Goal: Task Accomplishment & Management: Complete application form

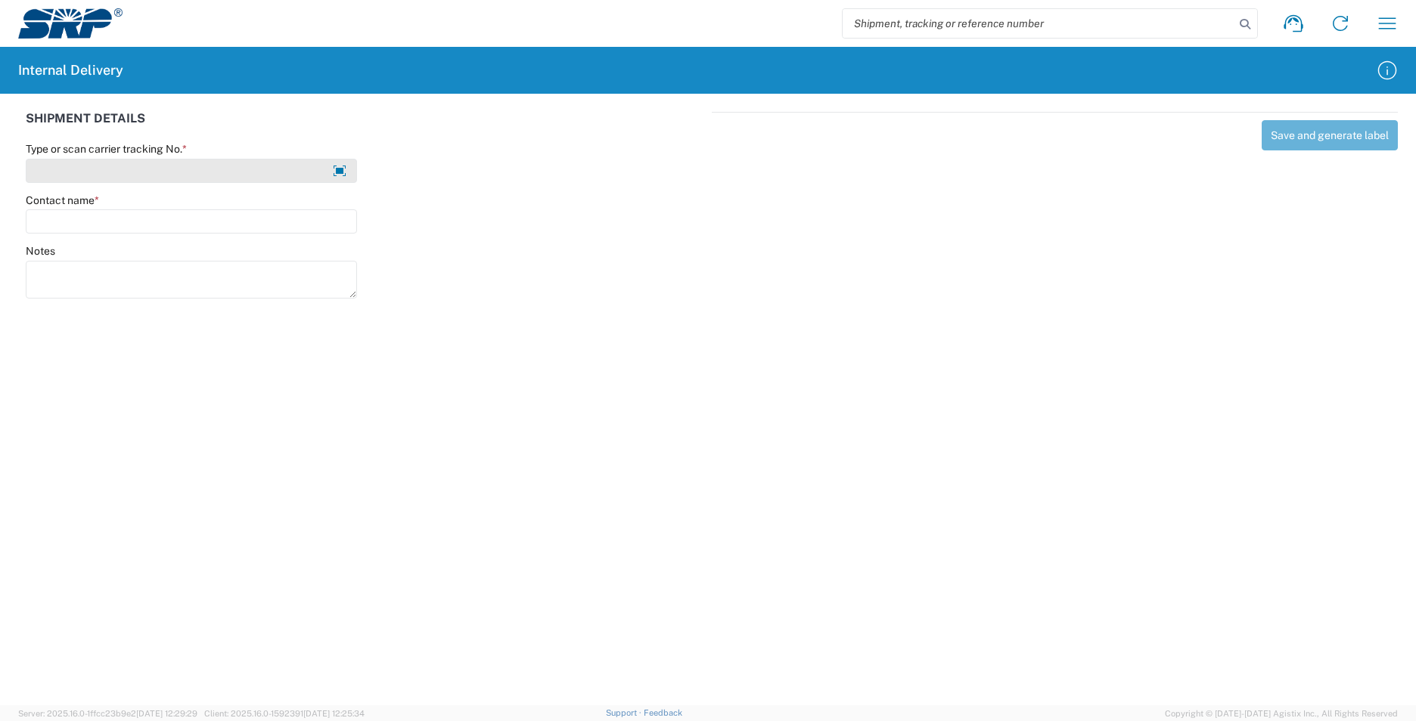
click at [105, 172] on input "Type or scan carrier tracking No. *" at bounding box center [191, 171] width 331 height 24
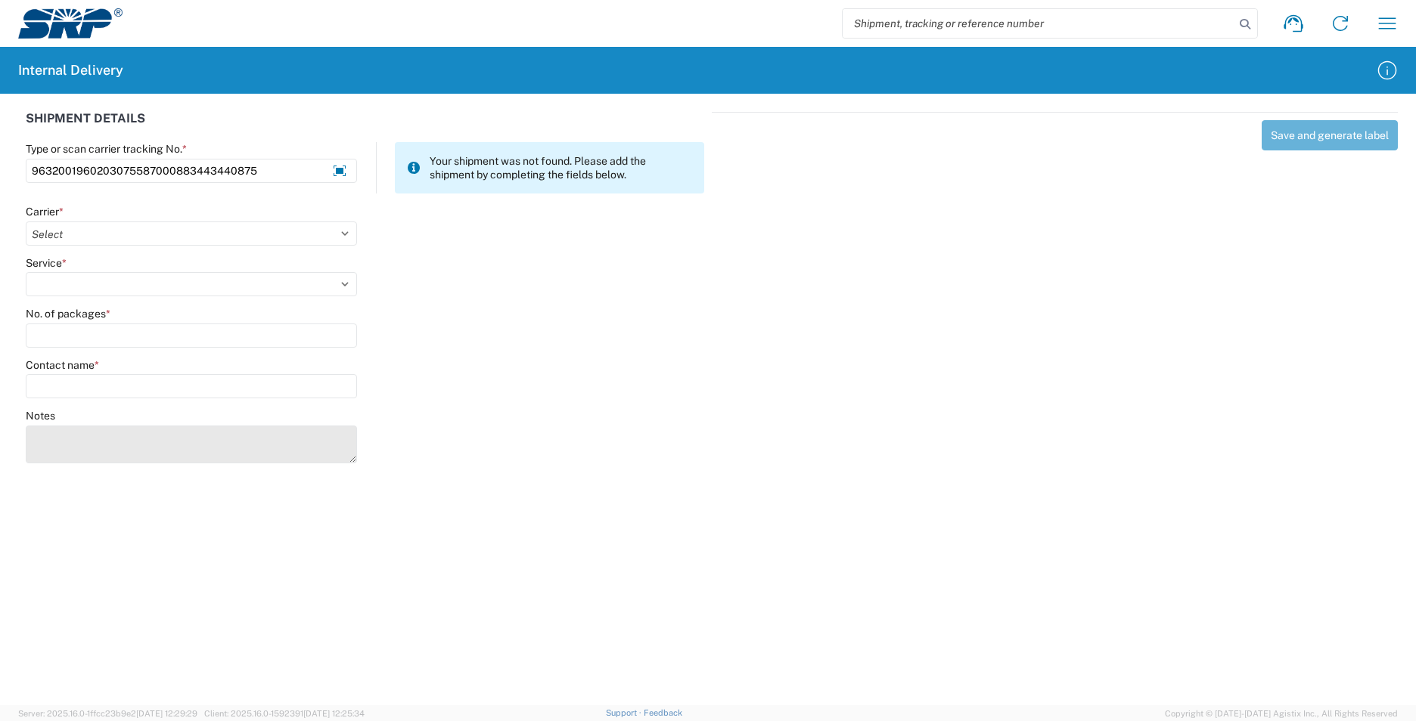
type input "9632001960203075587000883443440875"
click at [146, 453] on textarea "Notes" at bounding box center [191, 445] width 331 height 38
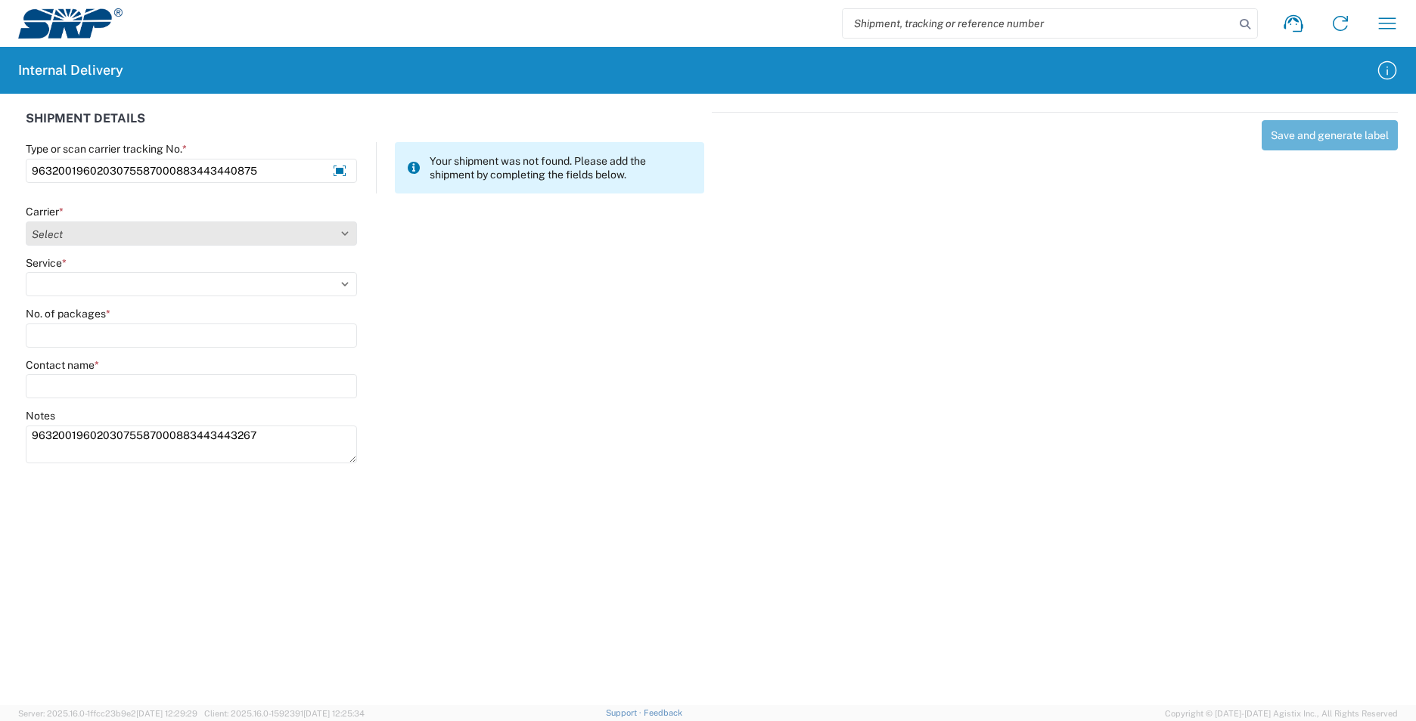
type textarea "9632001960203075587000883443443267"
click at [56, 237] on select "Select AcctPay Amazon Logistics ATI Trucking BC Dimerco Logistics Empire Southw…" at bounding box center [191, 234] width 331 height 24
select select "5"
click at [26, 222] on select "Select AcctPay Amazon Logistics ATI Trucking BC Dimerco Logistics Empire Southw…" at bounding box center [191, 234] width 331 height 24
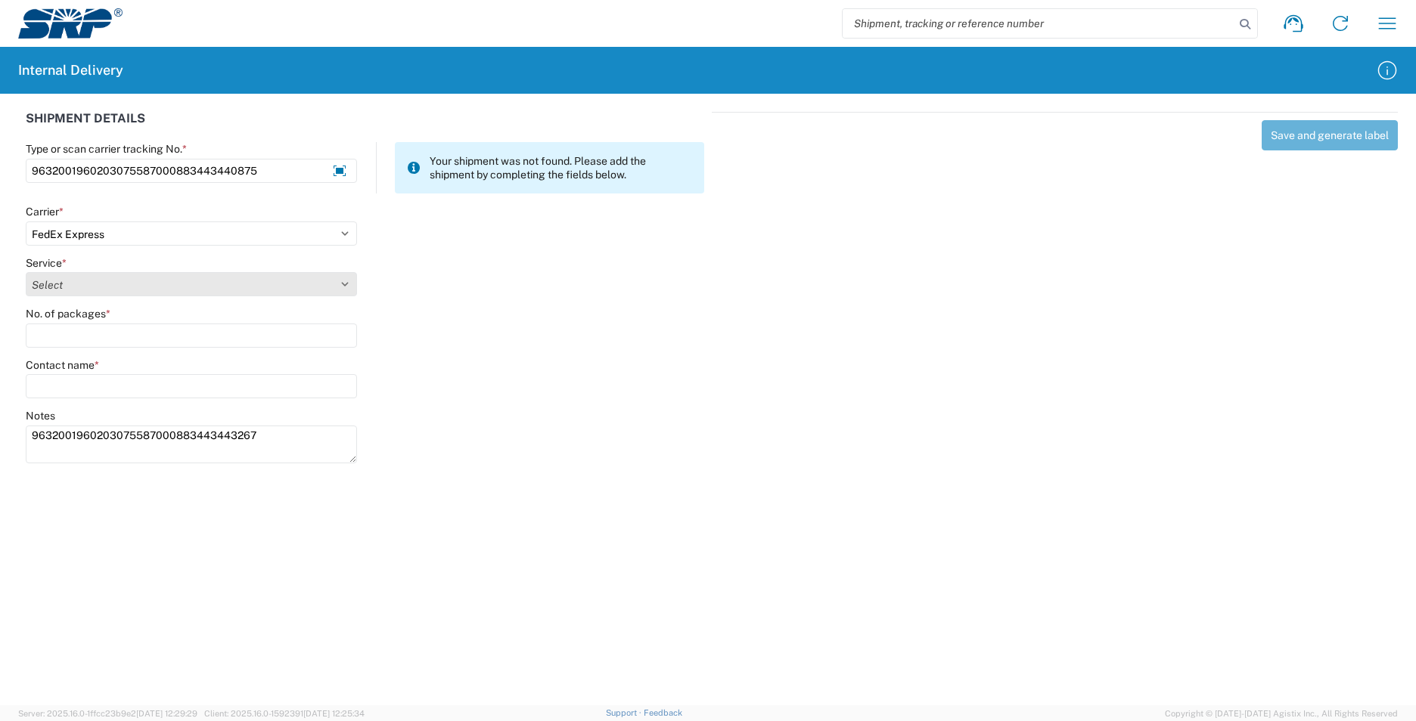
click at [70, 284] on select "Select 1Day Freight 2Day 2Day AM 2Day AM One Rate 2Day Freight 2Day One Rate 3 …" at bounding box center [191, 284] width 331 height 24
select select "12"
click at [69, 285] on select "Select 1Day Freight 2Day 2Day AM 2Day AM One Rate 2Day Freight 2Day One Rate 3 …" at bounding box center [191, 284] width 331 height 24
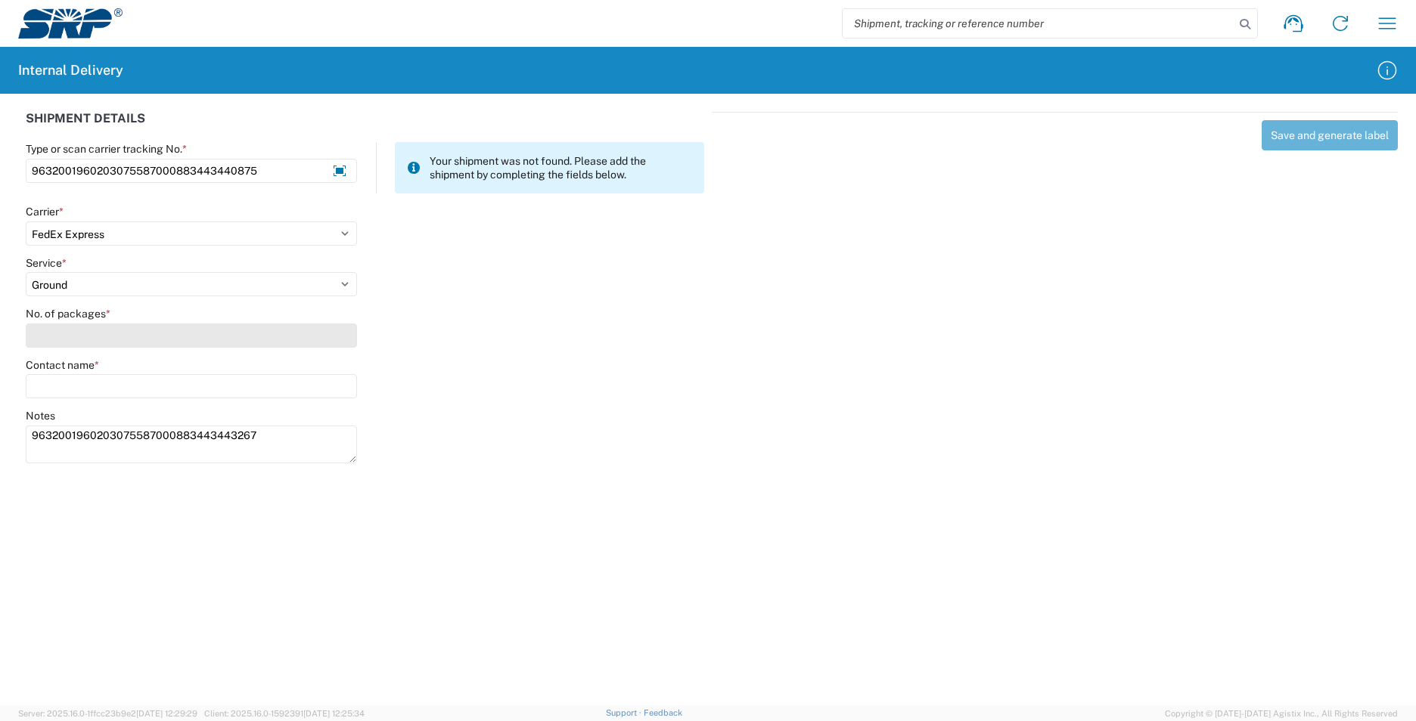
click at [48, 330] on input "No. of packages *" at bounding box center [191, 336] width 331 height 24
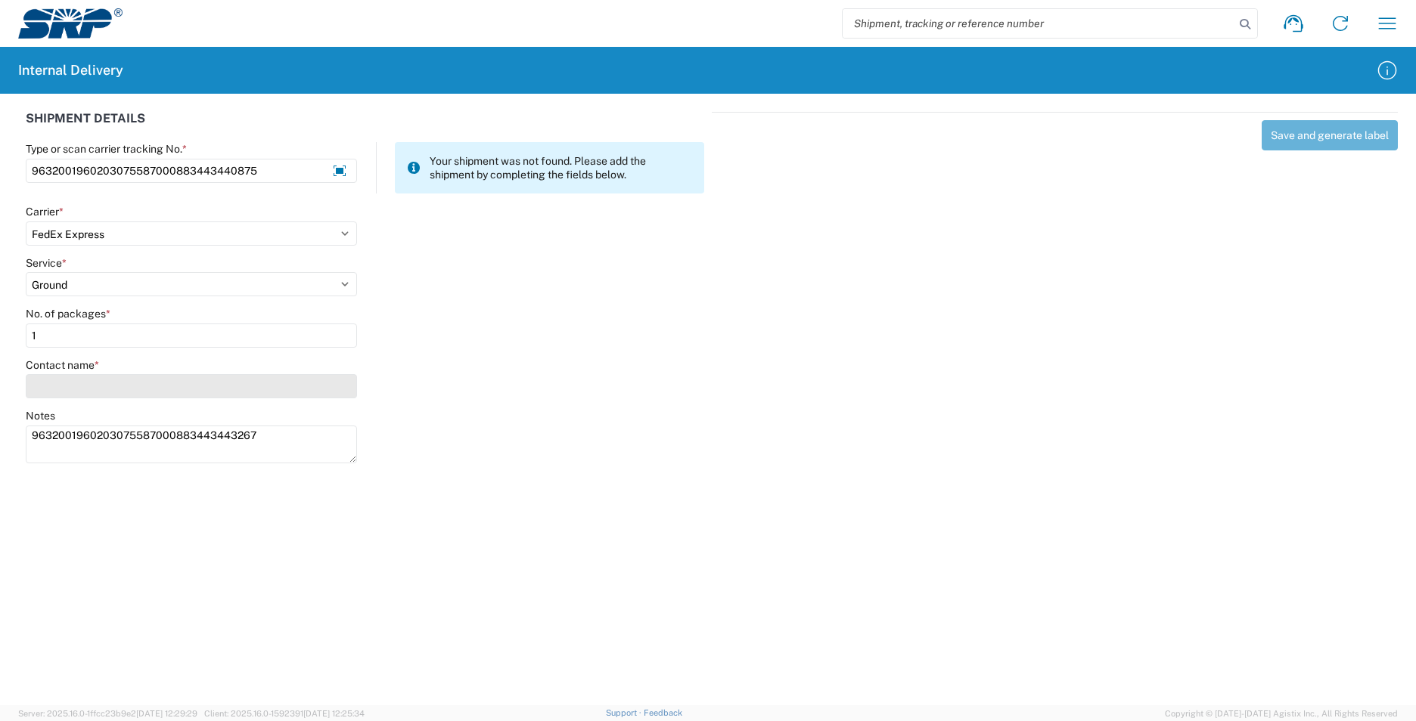
click at [70, 381] on input "Contact name *" at bounding box center [191, 386] width 331 height 24
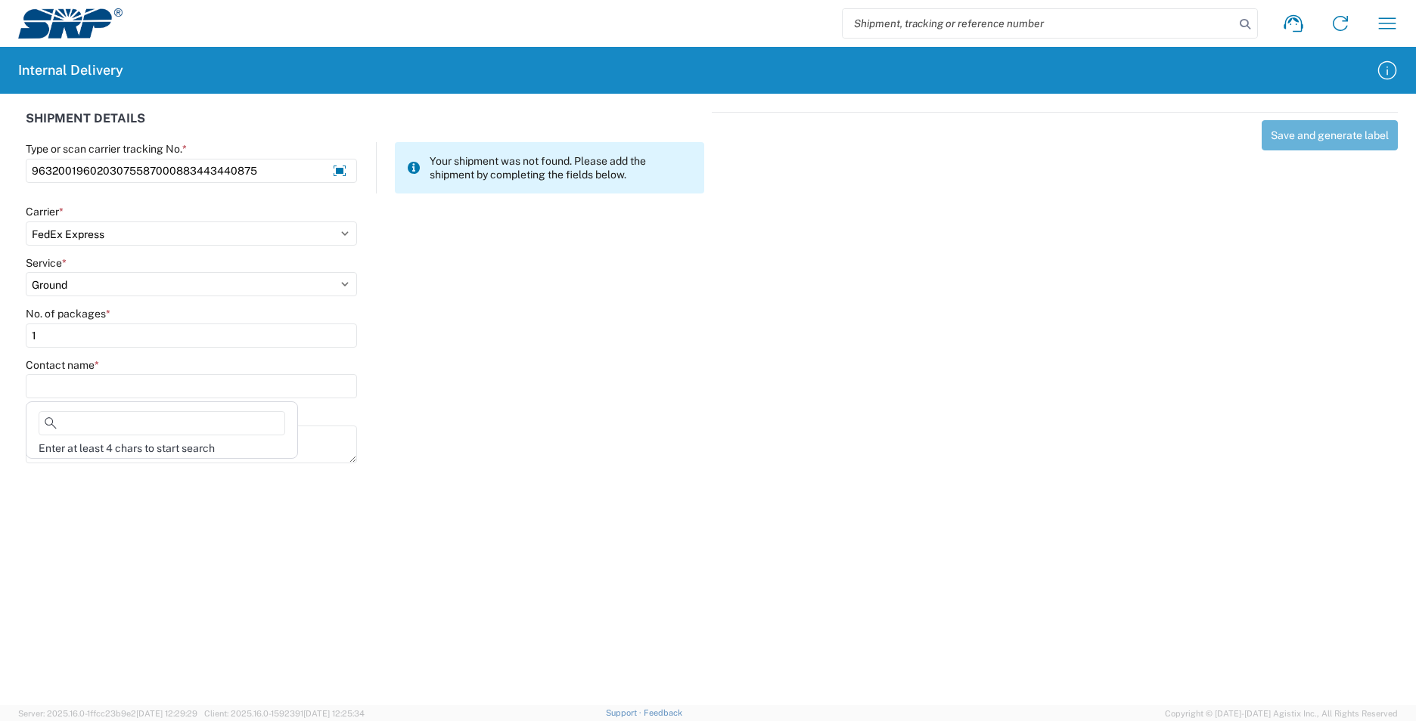
drag, startPoint x: 50, startPoint y: 334, endPoint x: 23, endPoint y: 336, distance: 27.3
click at [23, 336] on agx-form-control-wrapper-v2 "No. of packages * 1" at bounding box center [191, 332] width 347 height 51
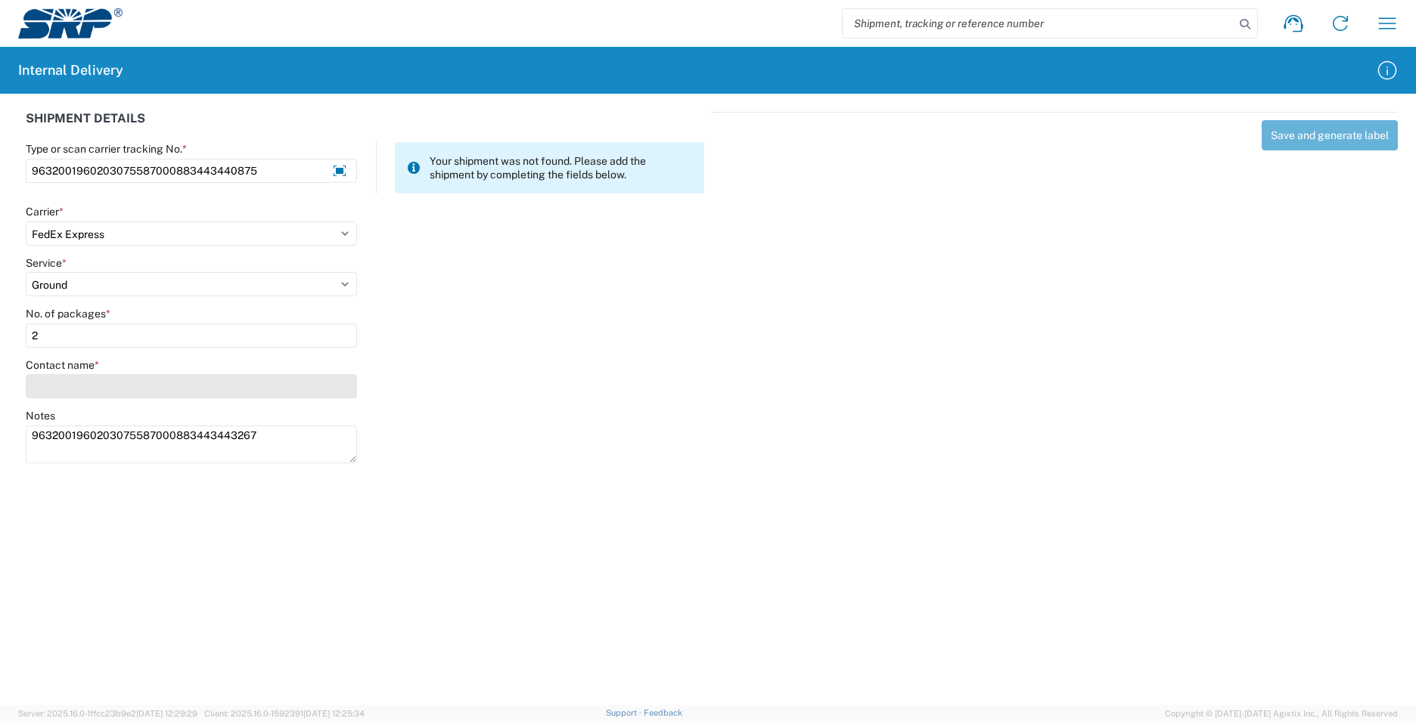
type input "2"
click at [43, 387] on input "Contact name *" at bounding box center [191, 386] width 331 height 24
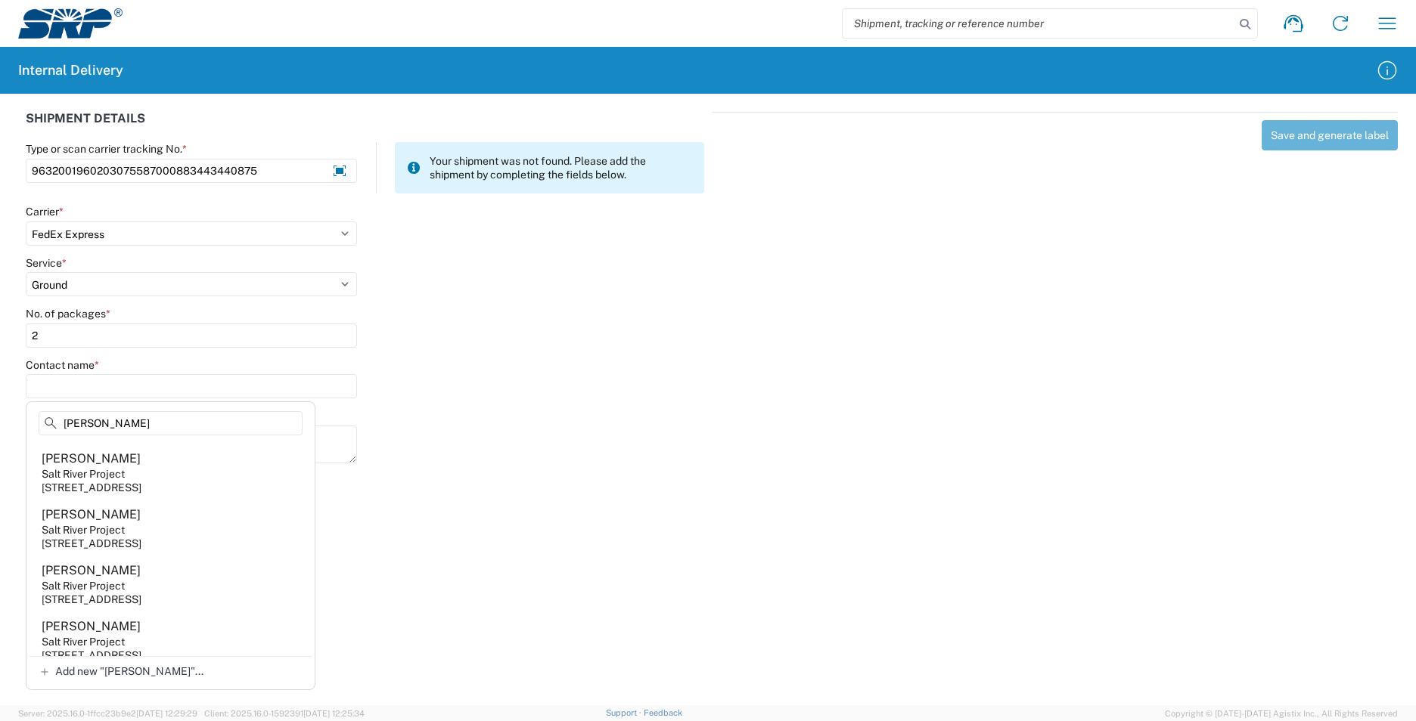
scroll to position [1512, 0]
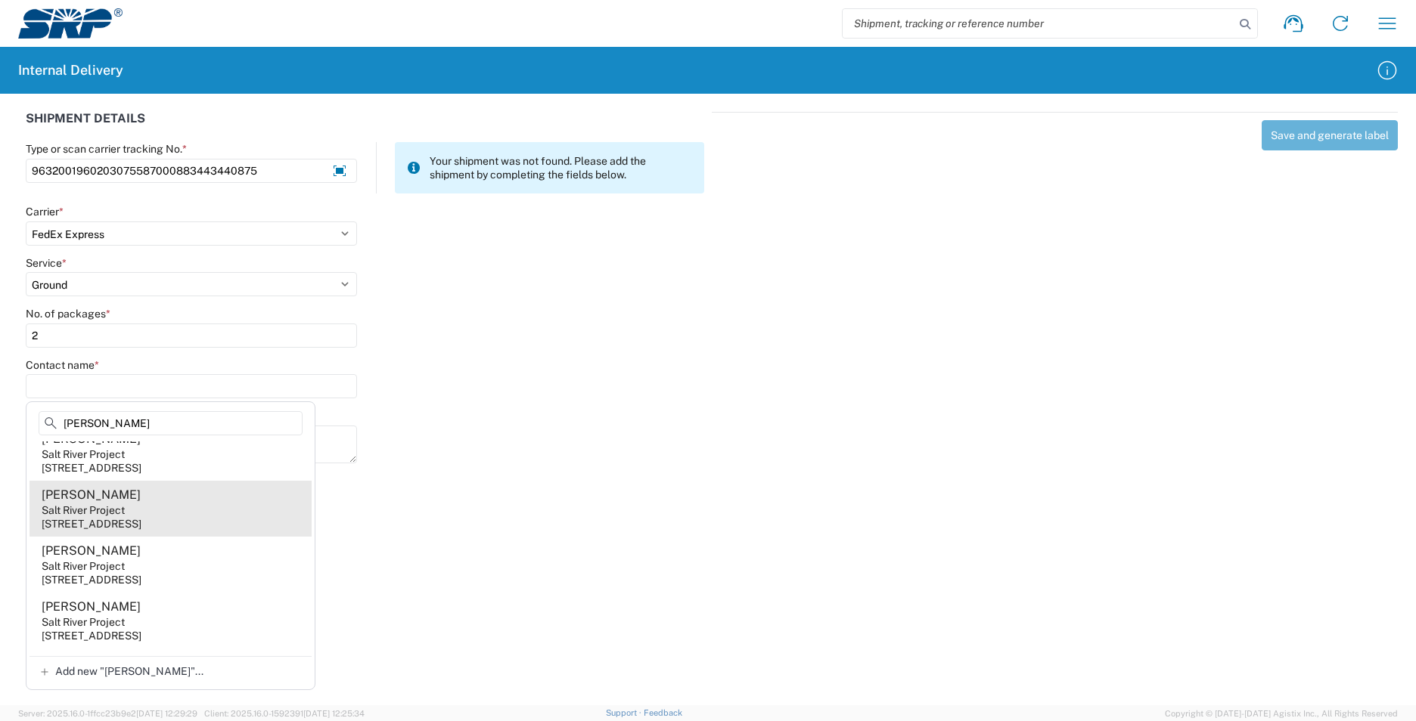
type input "kenn"
click at [161, 537] on agx-address-suggestion-item "Kenneth Lee Salt River Project 1500 N Mill Ave, PAB381, Tempe, AZ, 85281, US" at bounding box center [170, 509] width 282 height 56
type input "Kenneth Lee"
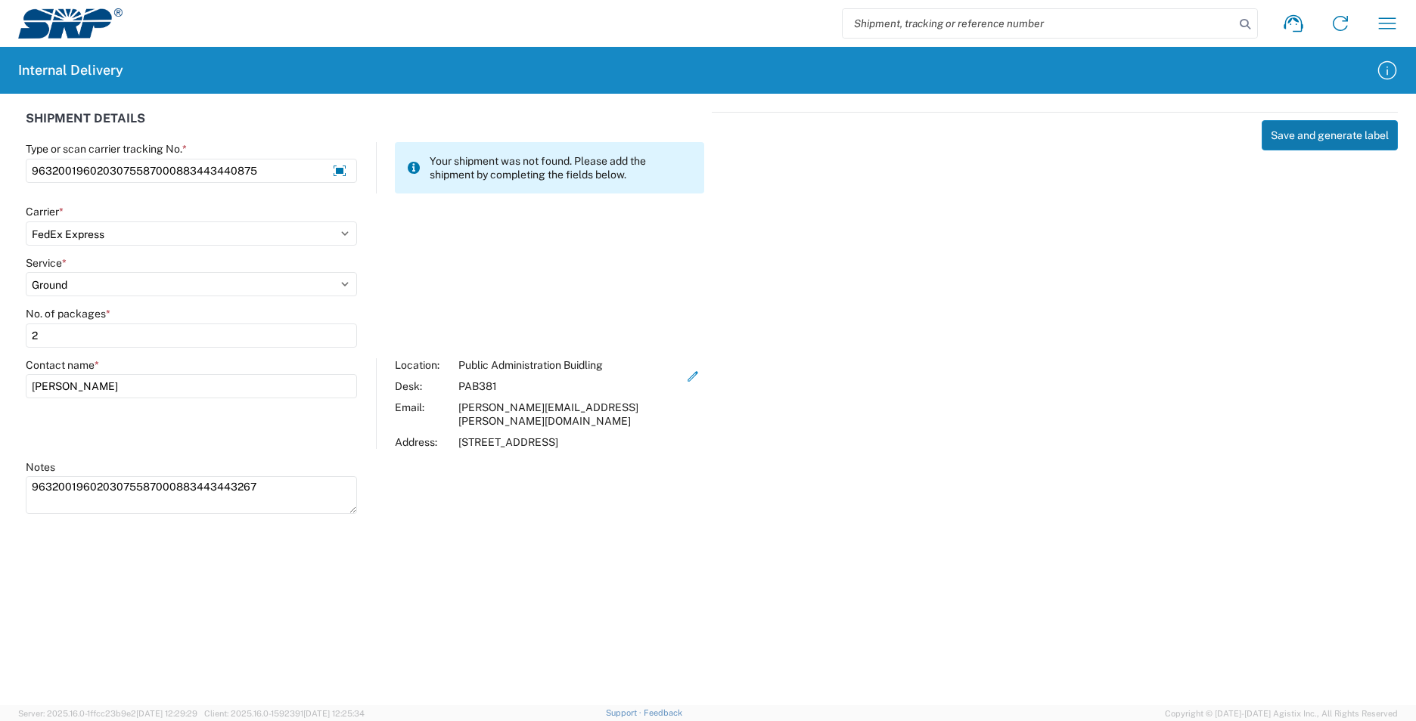
click at [1335, 135] on button "Save and generate label" at bounding box center [1329, 135] width 136 height 30
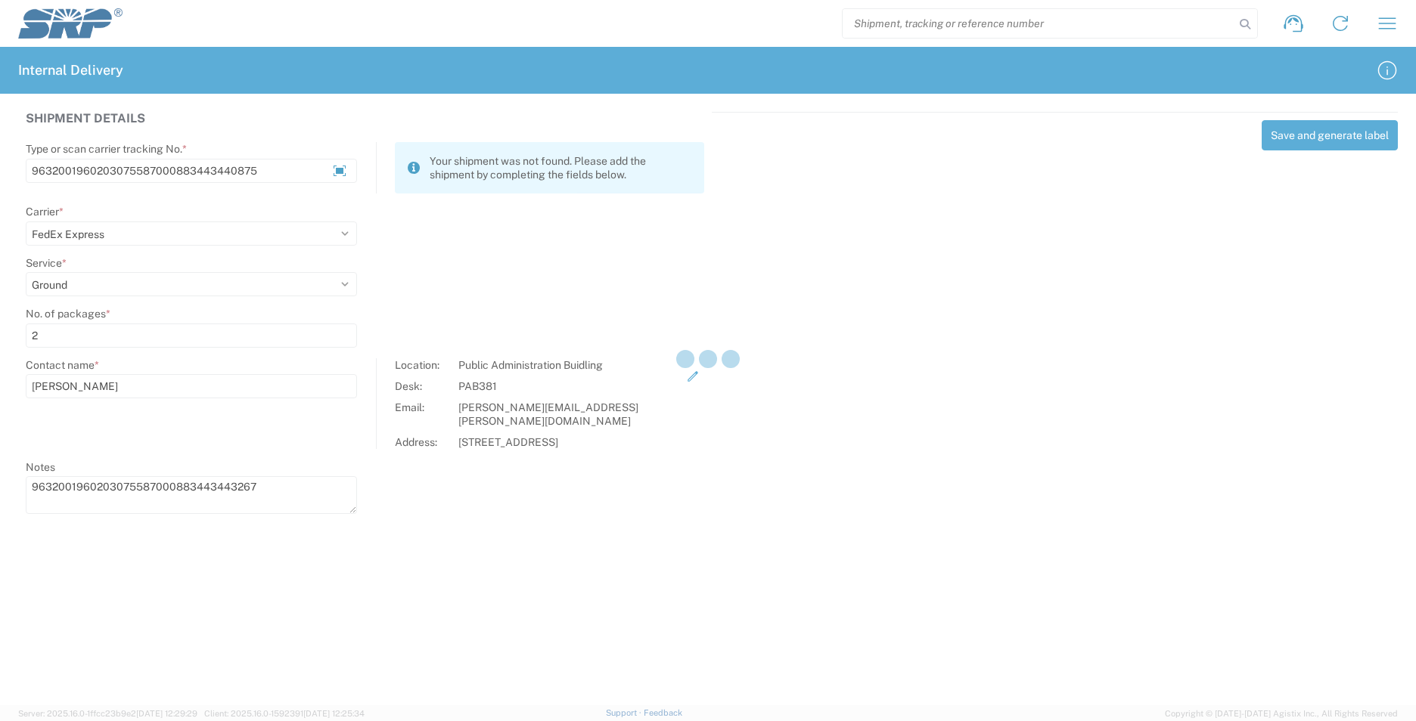
select select
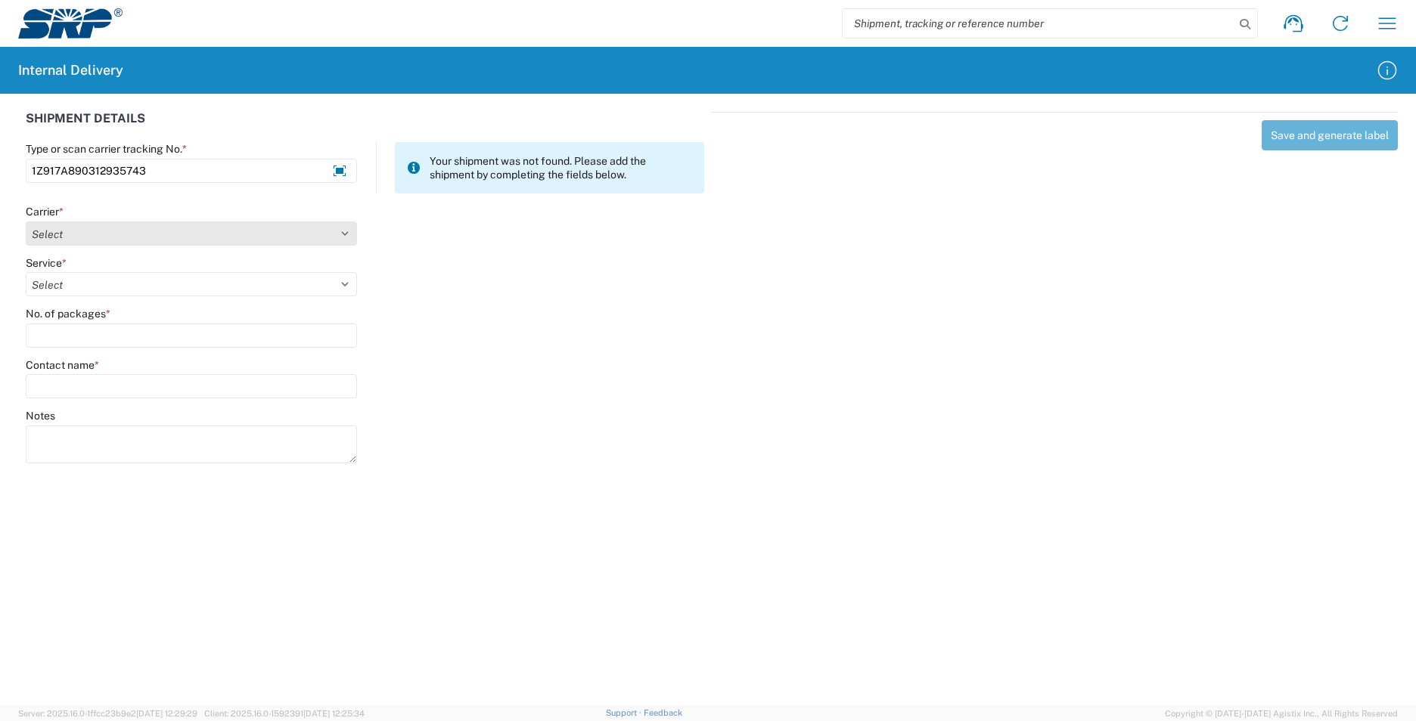
type input "1Z917A890312935743"
click at [121, 228] on select "Select AcctPay Amazon Logistics ATI Trucking BC Dimerco Logistics Empire Southw…" at bounding box center [191, 234] width 331 height 24
select select "12"
click at [26, 222] on select "Select AcctPay Amazon Logistics ATI Trucking BC Dimerco Logistics Empire Southw…" at bounding box center [191, 234] width 331 height 24
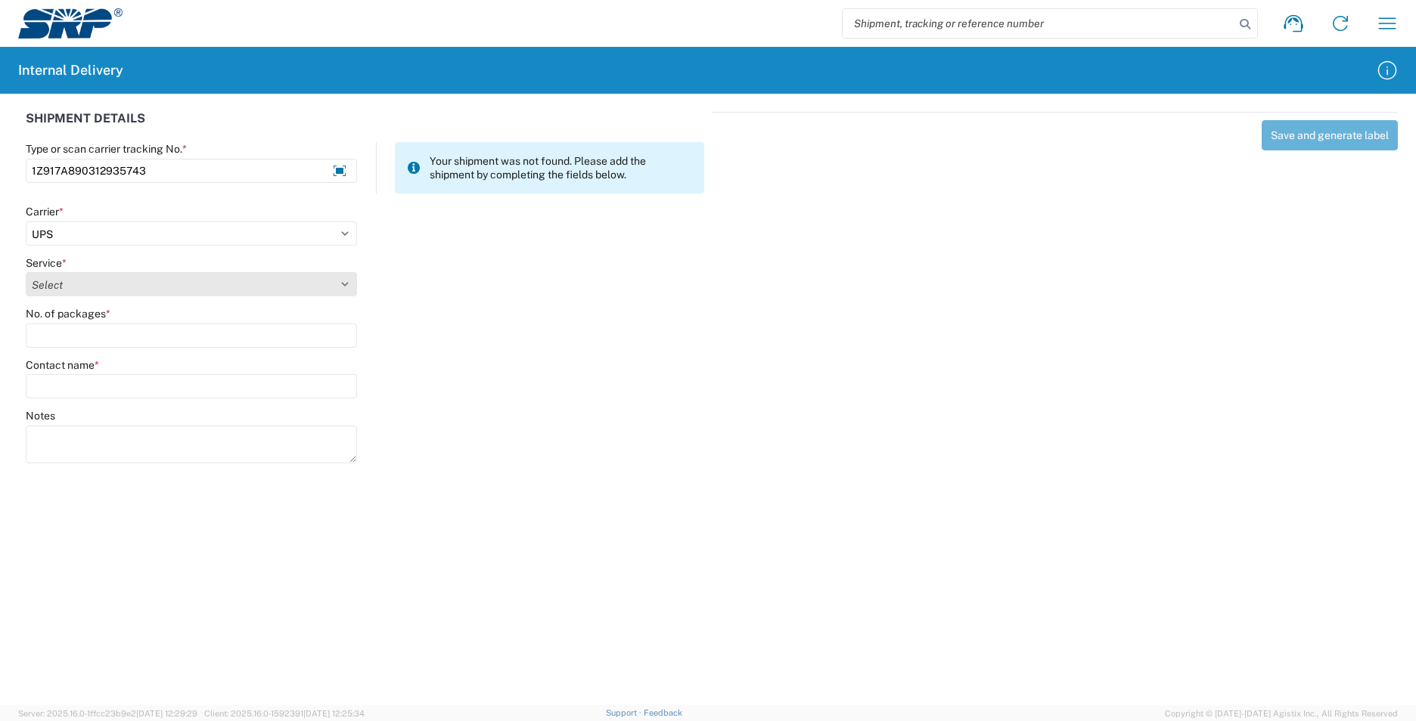
click at [72, 288] on select "Select 2nd Day Air 2nd Day Air A.M. 3 Day Select Basic BOUND PRINTED MATTER, UP…" at bounding box center [191, 284] width 331 height 24
select select "43"
click at [71, 287] on select "Select 2nd Day Air 2nd Day Air A.M. 3 Day Select Basic BOUND PRINTED MATTER, UP…" at bounding box center [191, 284] width 331 height 24
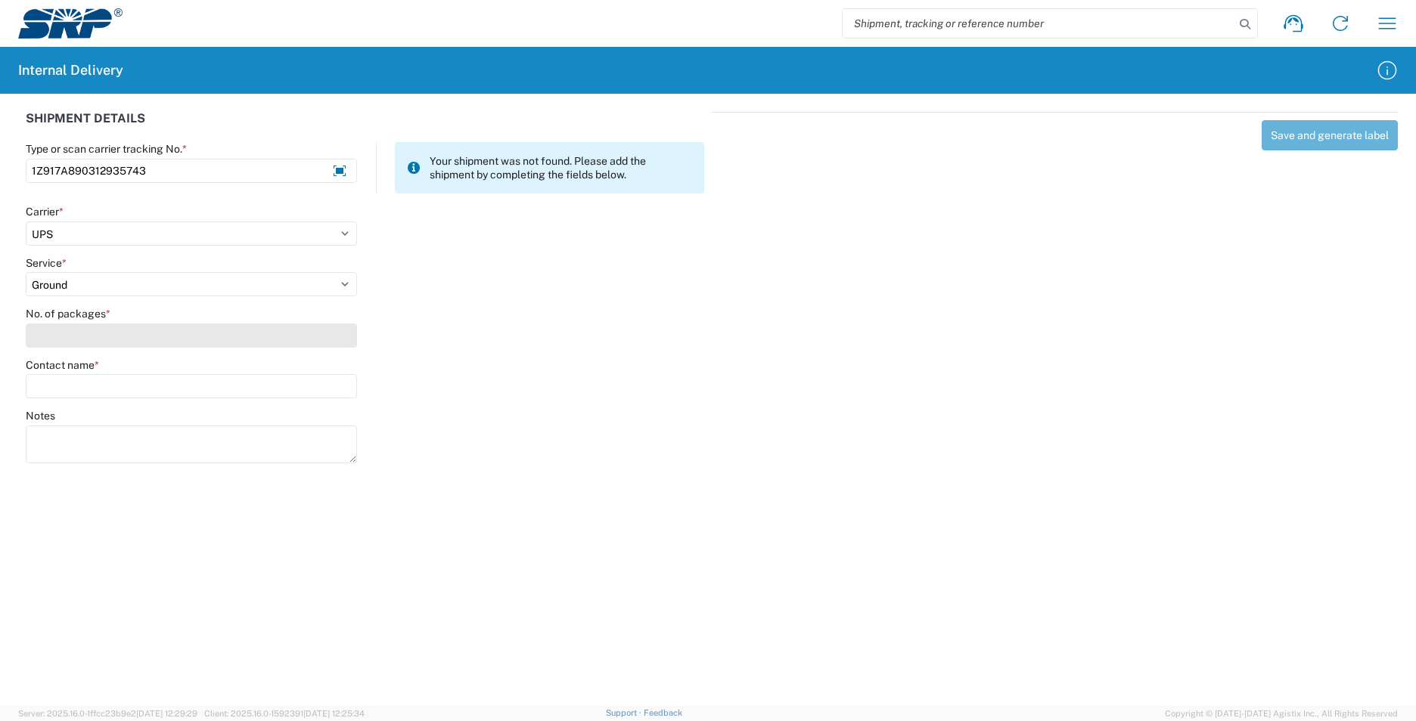
click at [68, 337] on input "No. of packages *" at bounding box center [191, 336] width 331 height 24
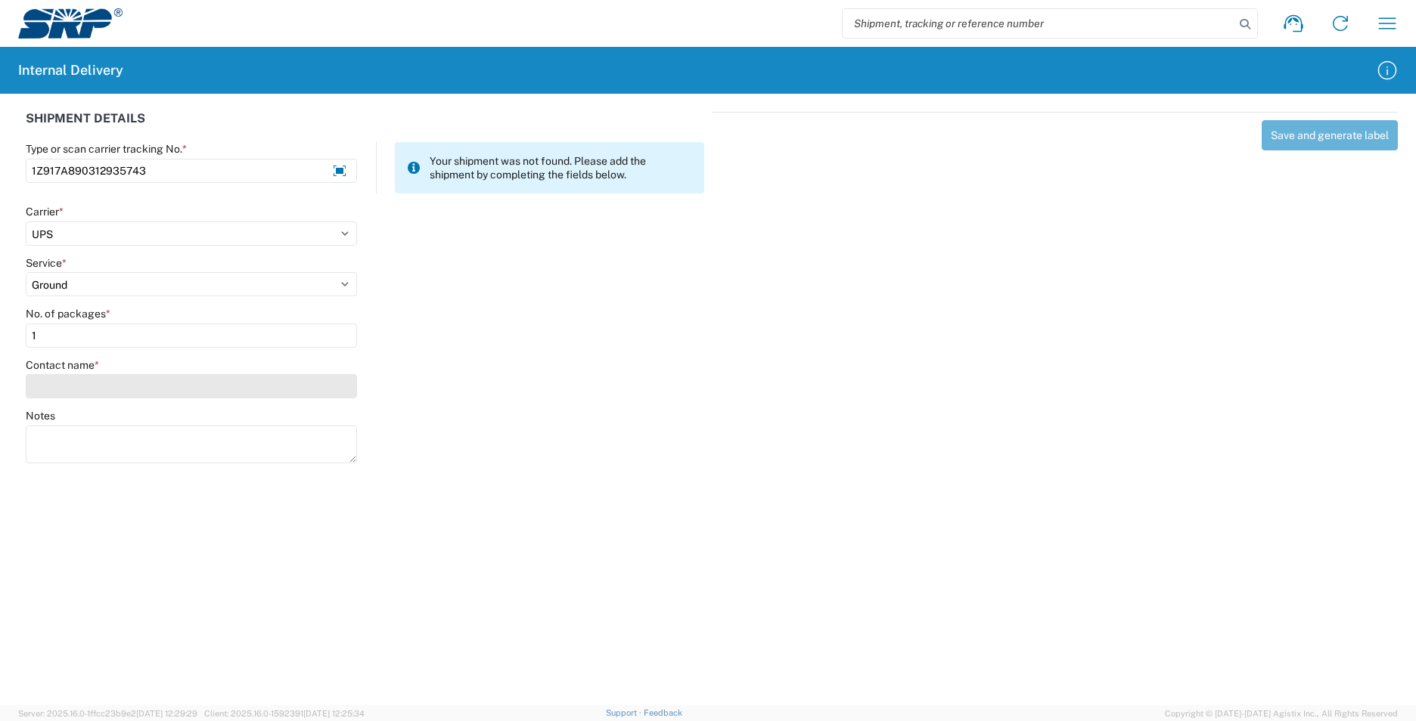
type input "1"
click at [66, 381] on input "Contact name *" at bounding box center [191, 386] width 331 height 24
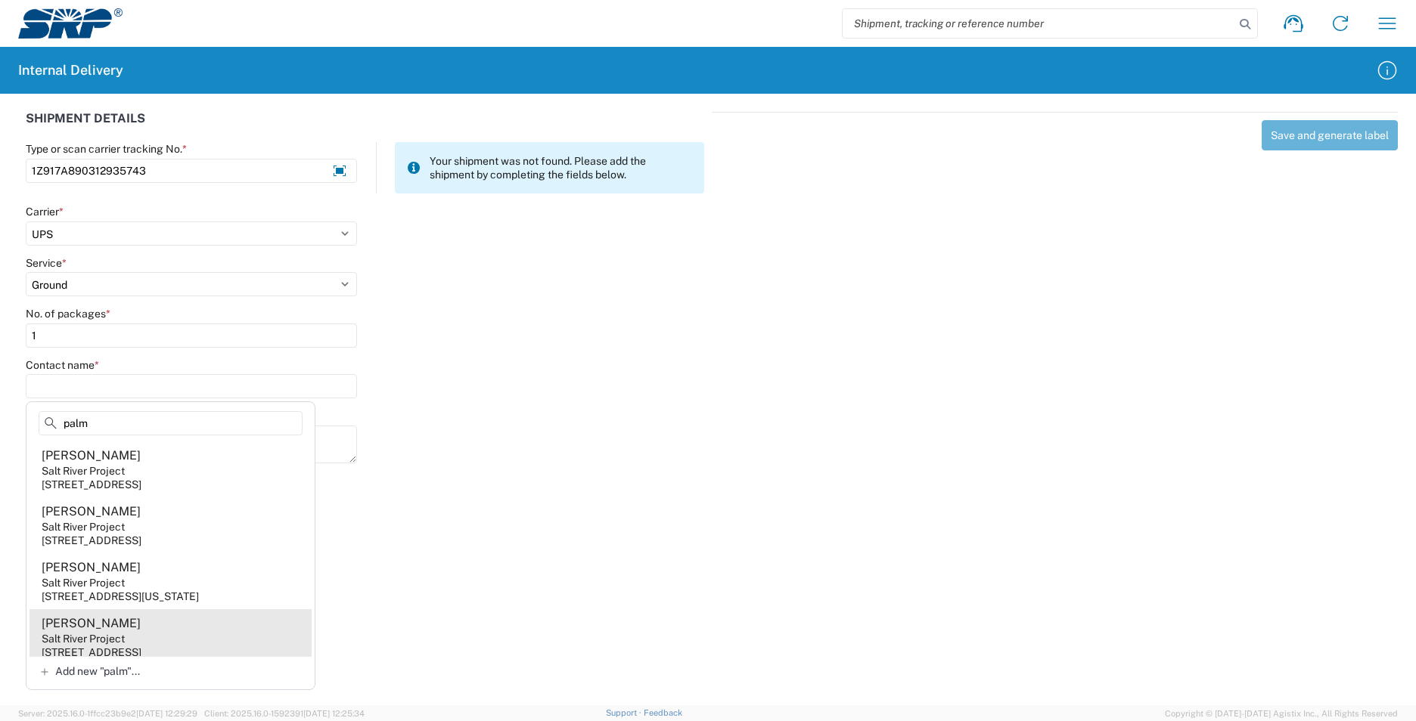
type input "palm"
click at [168, 642] on agx-address-suggestion-item "Chad Palmer Salt River Project 1500 N Mill Ave, PAB12W, Tempe, AZ, 85281, US" at bounding box center [170, 637] width 282 height 56
type input "Chad Palmer"
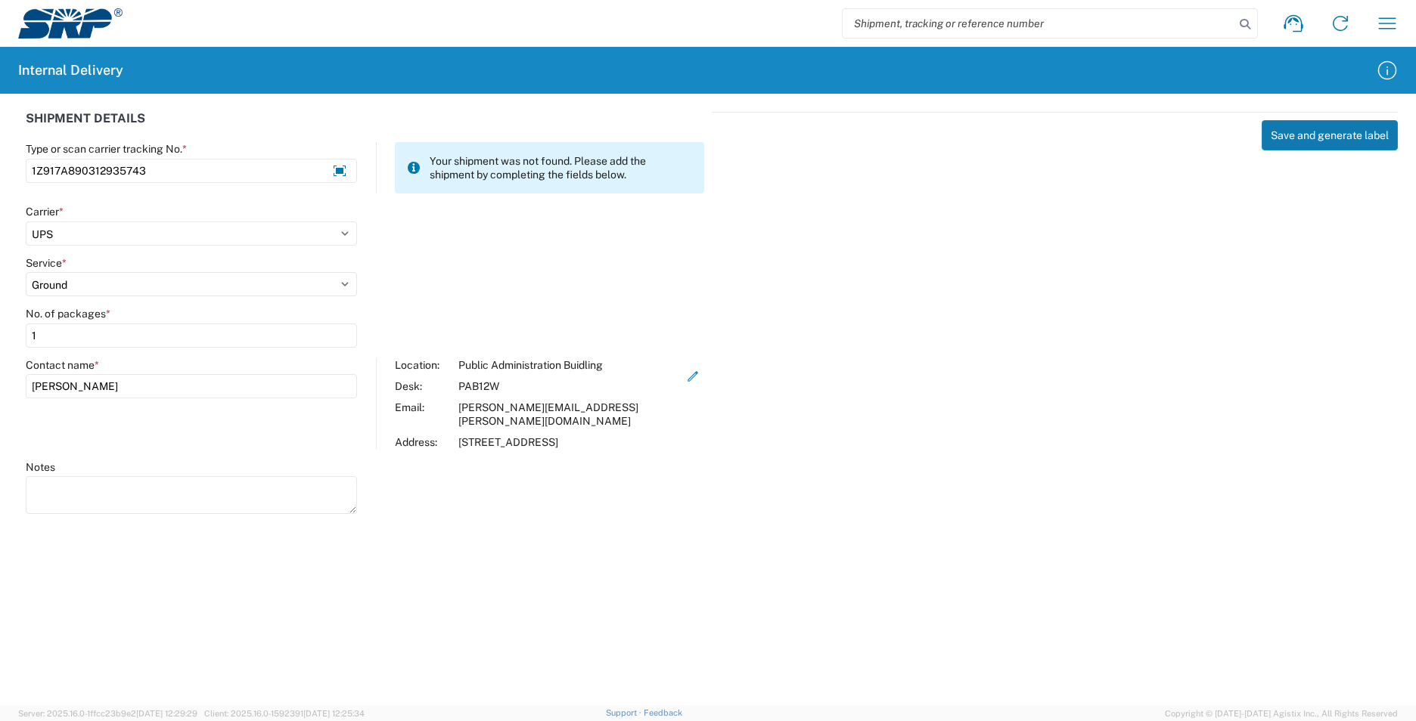
click at [1346, 141] on button "Save and generate label" at bounding box center [1329, 135] width 136 height 30
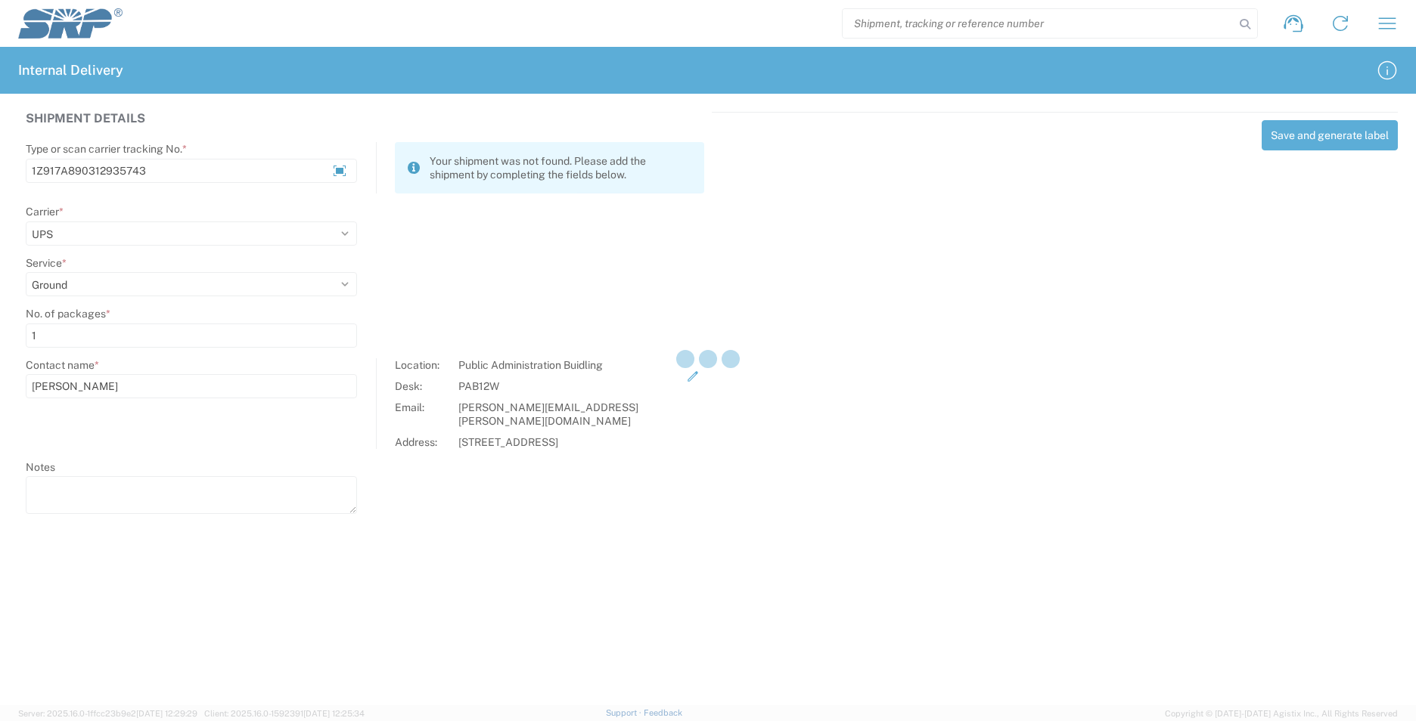
select select
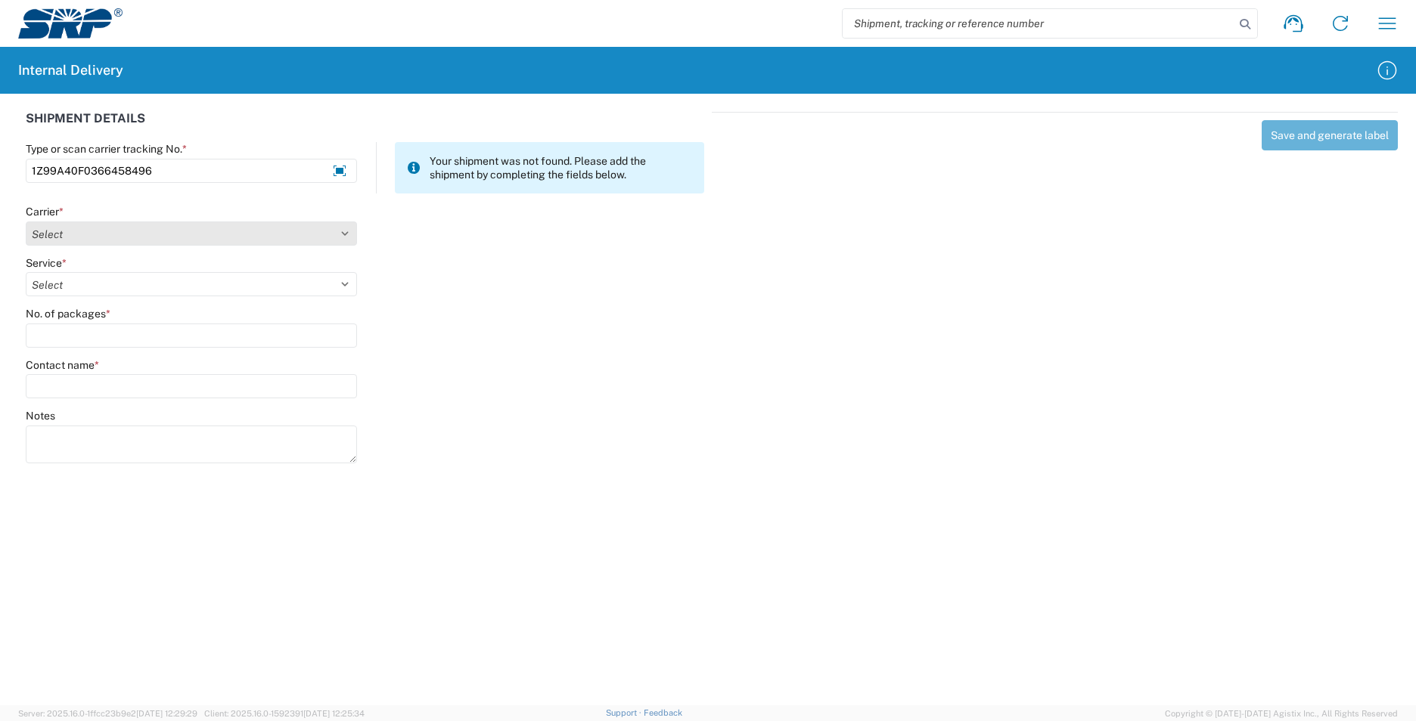
type input "1Z99A40F0366458496"
click at [85, 233] on select "Select AcctPay Amazon Logistics ATI Trucking BC Dimerco Logistics Empire Southw…" at bounding box center [191, 234] width 331 height 24
select select "12"
click at [26, 222] on select "Select AcctPay Amazon Logistics ATI Trucking BC Dimerco Logistics Empire Southw…" at bounding box center [191, 234] width 331 height 24
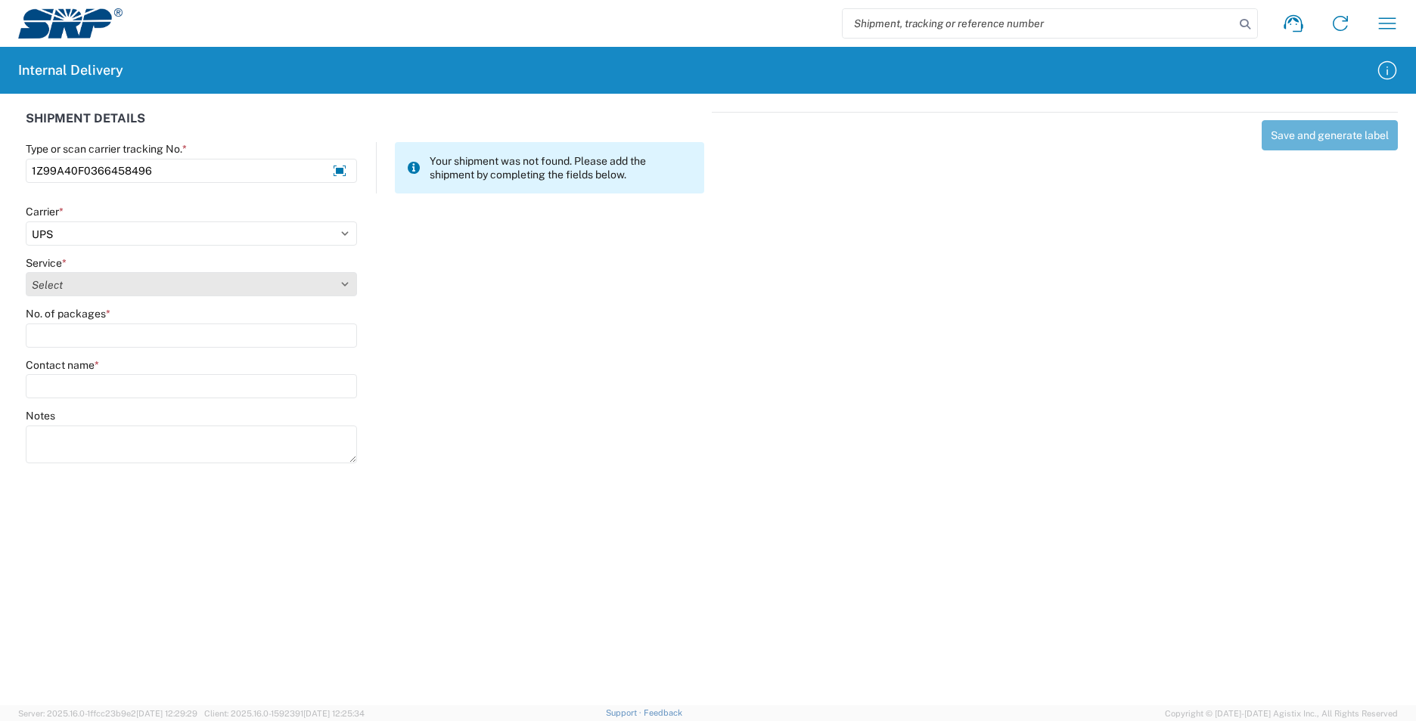
click at [60, 287] on select "Select 2nd Day Air 2nd Day Air A.M. 3 Day Select Basic BOUND PRINTED MATTER, UP…" at bounding box center [191, 284] width 331 height 24
select select "43"
click at [60, 287] on select "Select 2nd Day Air 2nd Day Air A.M. 3 Day Select Basic BOUND PRINTED MATTER, UP…" at bounding box center [191, 284] width 331 height 24
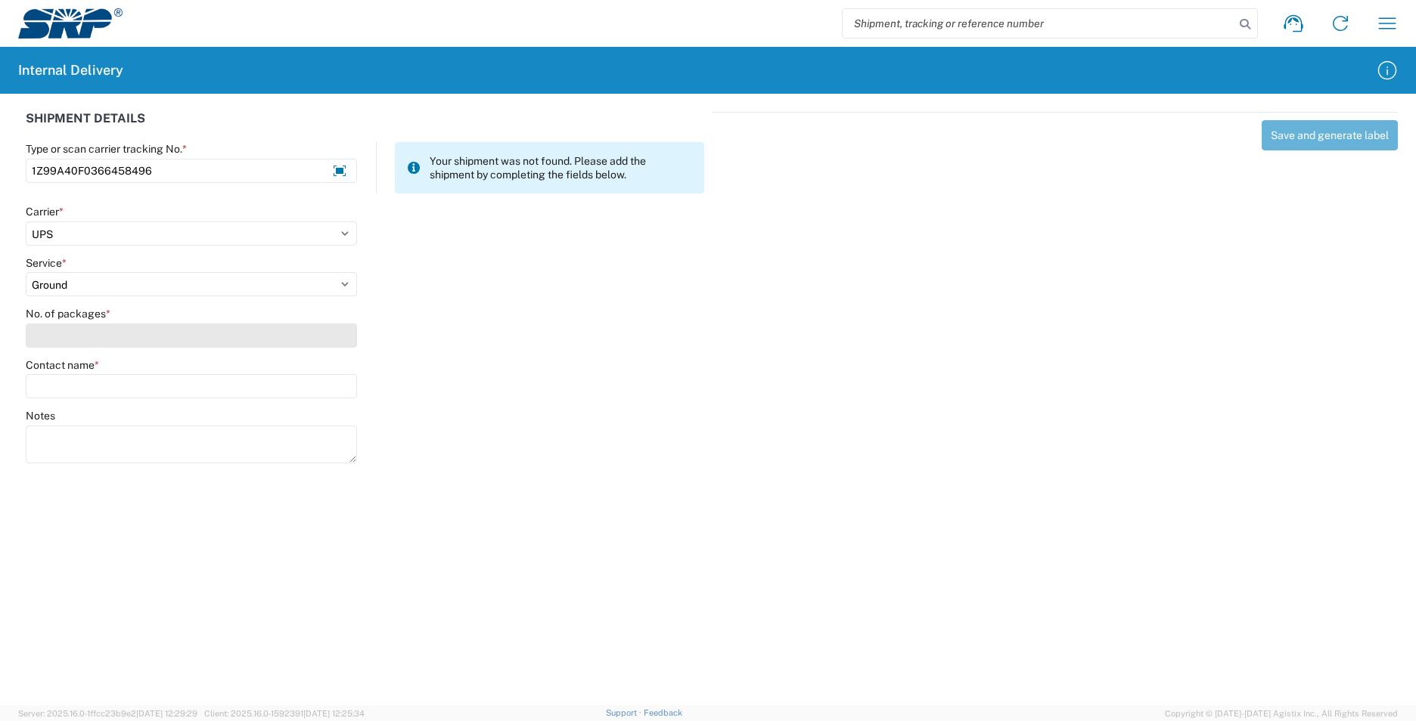
click at [79, 334] on input "No. of packages *" at bounding box center [191, 336] width 331 height 24
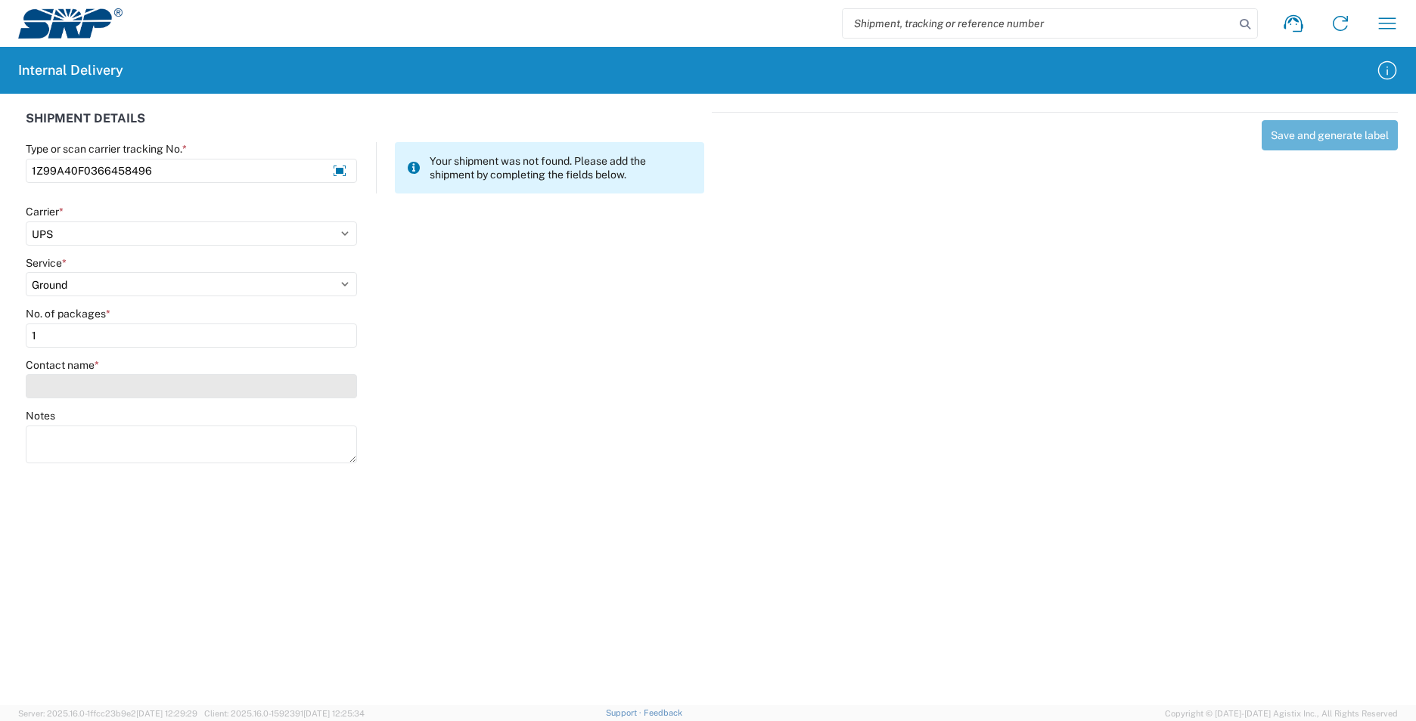
type input "1"
click at [89, 383] on input "Contact name *" at bounding box center [191, 386] width 331 height 24
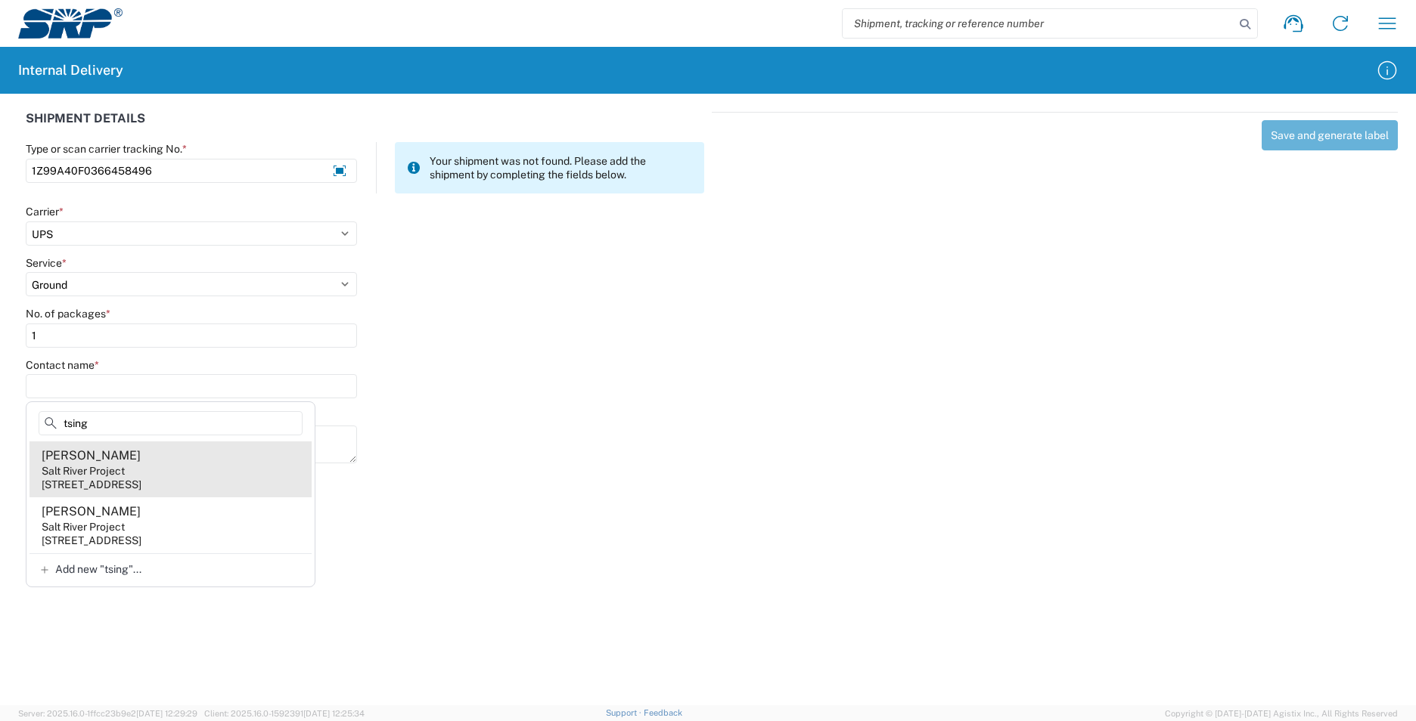
type input "tsing"
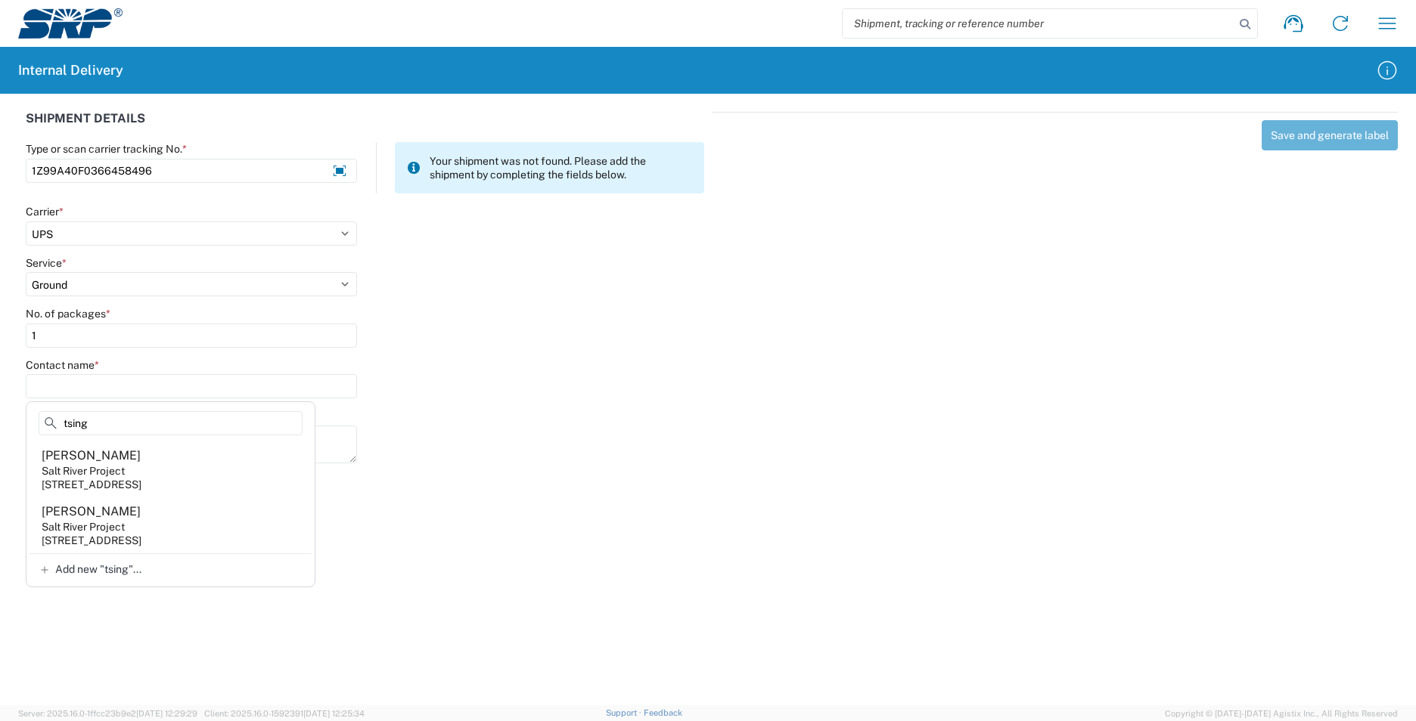
drag, startPoint x: 167, startPoint y: 467, endPoint x: 306, endPoint y: 399, distance: 154.9
click at [170, 462] on agx-address-suggestion-item "Jessica Tsingine Salt River Project 1500 N Mill Ave, PAB205, Tempe, AZ, 85281, …" at bounding box center [170, 470] width 282 height 56
type input "Jessica Tsingine"
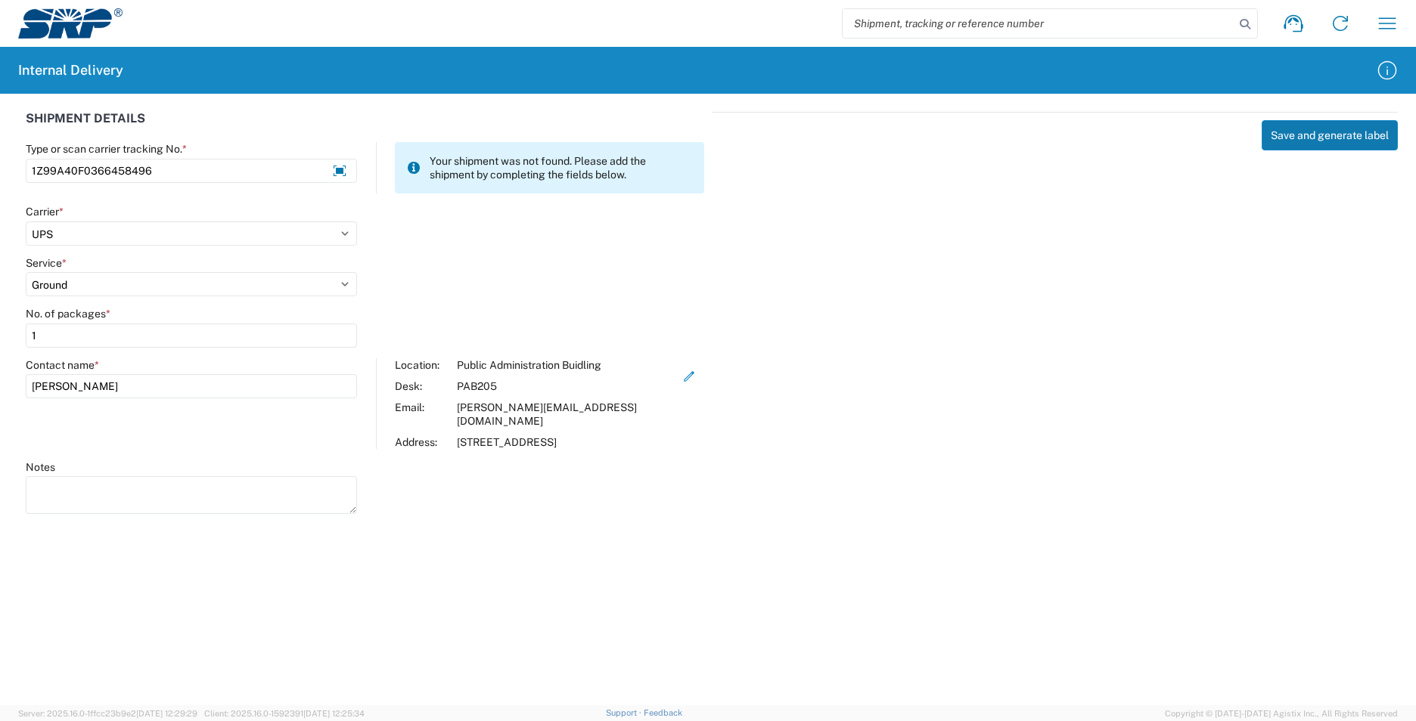
click at [1291, 131] on button "Save and generate label" at bounding box center [1329, 135] width 136 height 30
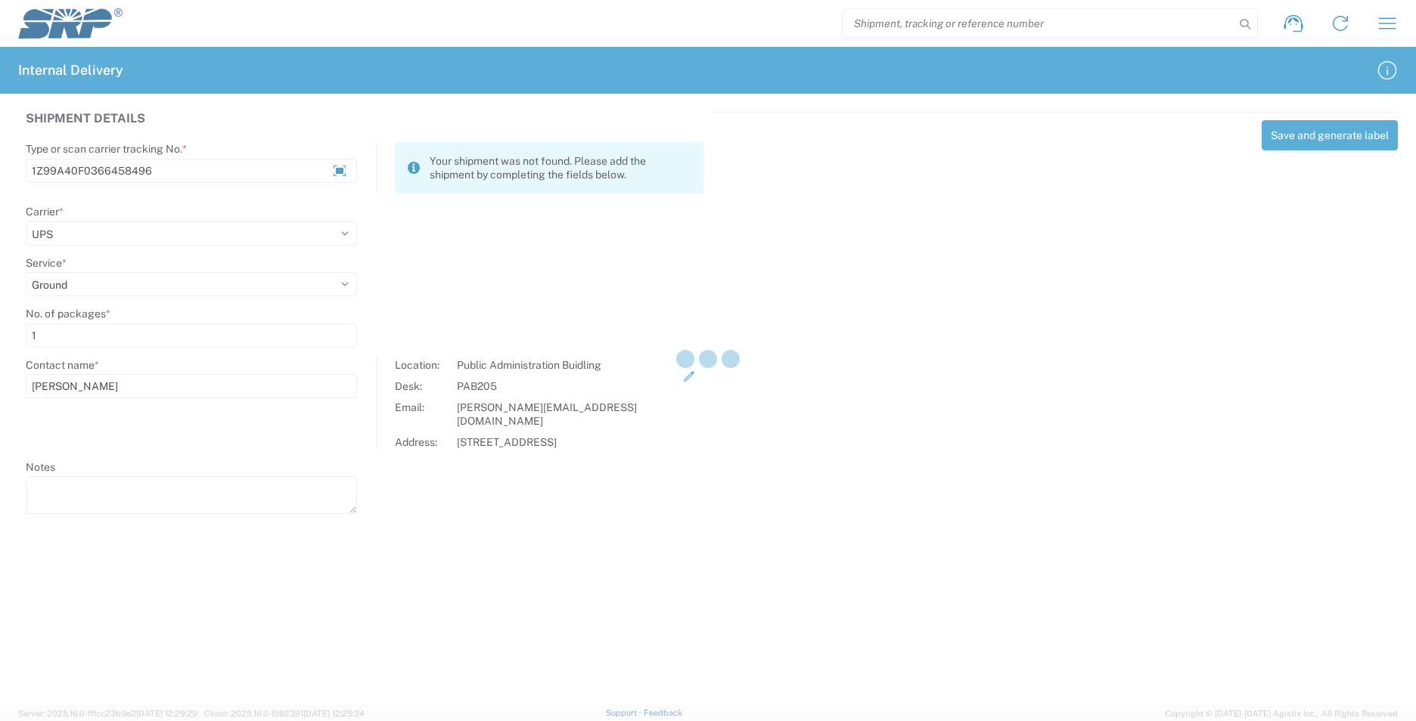
select select
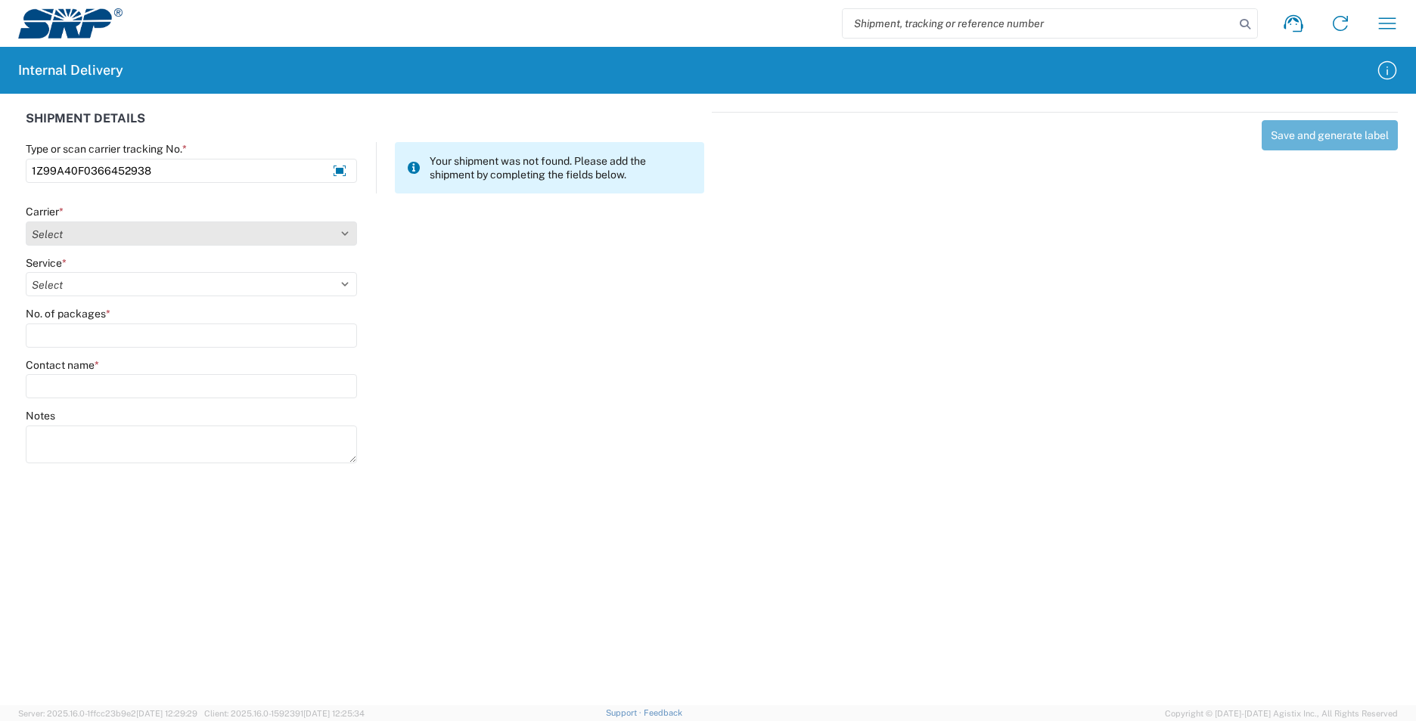
type input "1Z99A40F0366452938"
drag, startPoint x: 84, startPoint y: 232, endPoint x: 82, endPoint y: 224, distance: 8.5
click at [83, 232] on select "Select AcctPay Amazon Logistics ATI Trucking BC Dimerco Logistics Empire Southw…" at bounding box center [191, 234] width 331 height 24
select select "12"
click at [26, 222] on select "Select AcctPay Amazon Logistics ATI Trucking BC Dimerco Logistics Empire Southw…" at bounding box center [191, 234] width 331 height 24
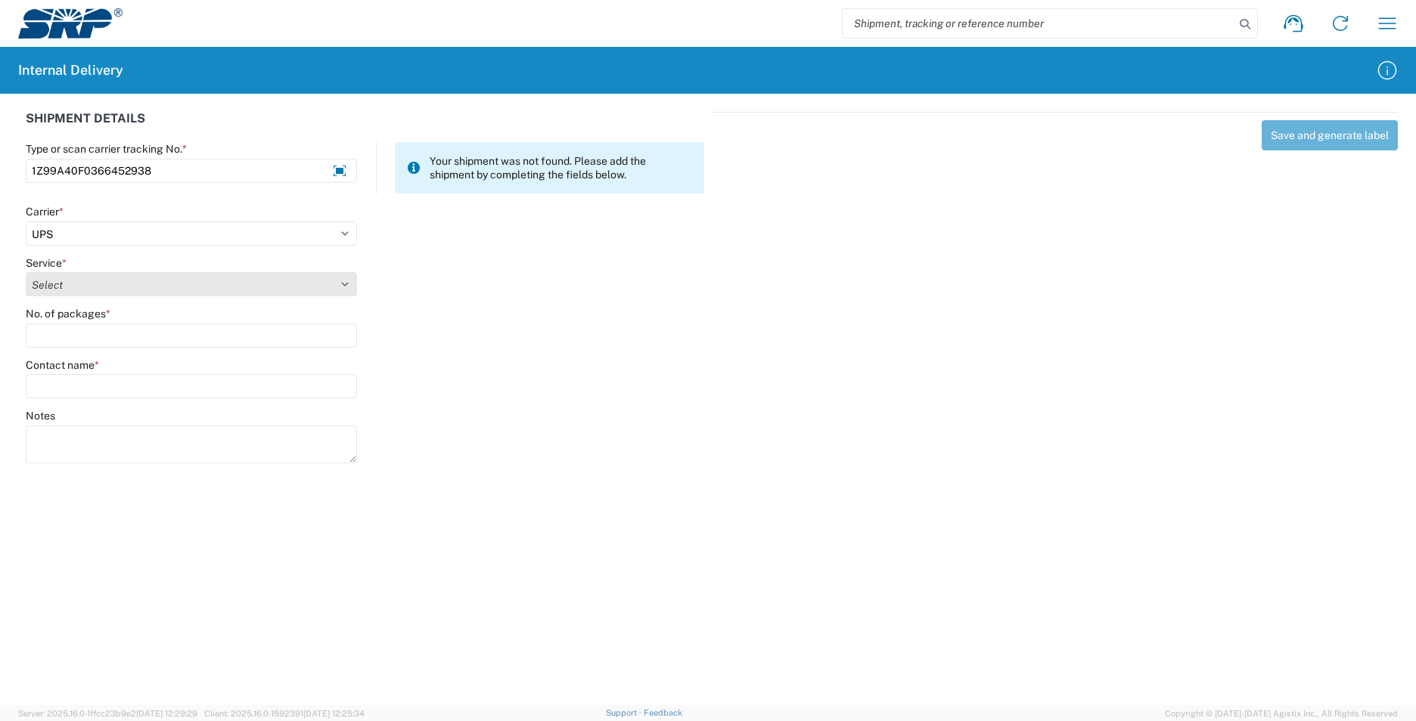
click at [57, 285] on select "Select 2nd Day Air 2nd Day Air A.M. 3 Day Select Basic BOUND PRINTED MATTER, UP…" at bounding box center [191, 284] width 331 height 24
select select "43"
click at [57, 284] on select "Select 2nd Day Air 2nd Day Air A.M. 3 Day Select Basic BOUND PRINTED MATTER, UP…" at bounding box center [191, 284] width 331 height 24
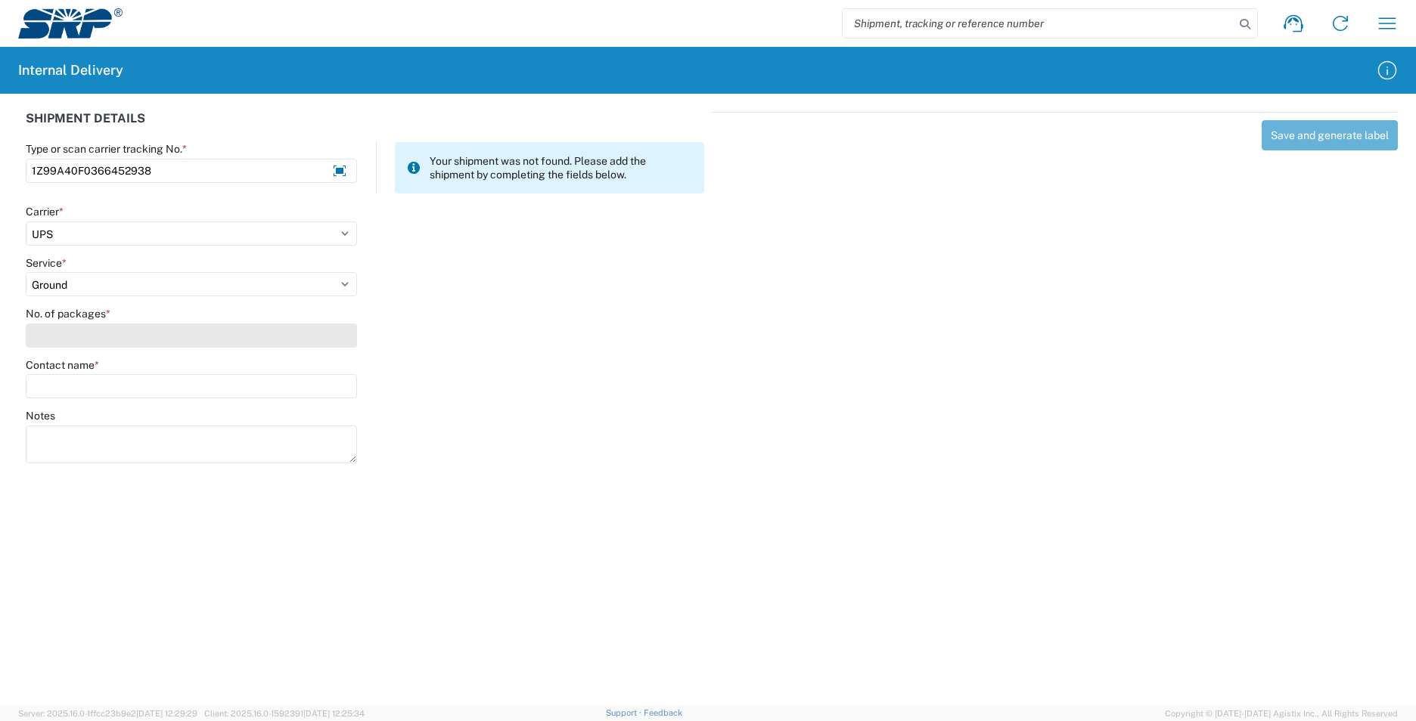
click at [67, 333] on input "No. of packages *" at bounding box center [191, 336] width 331 height 24
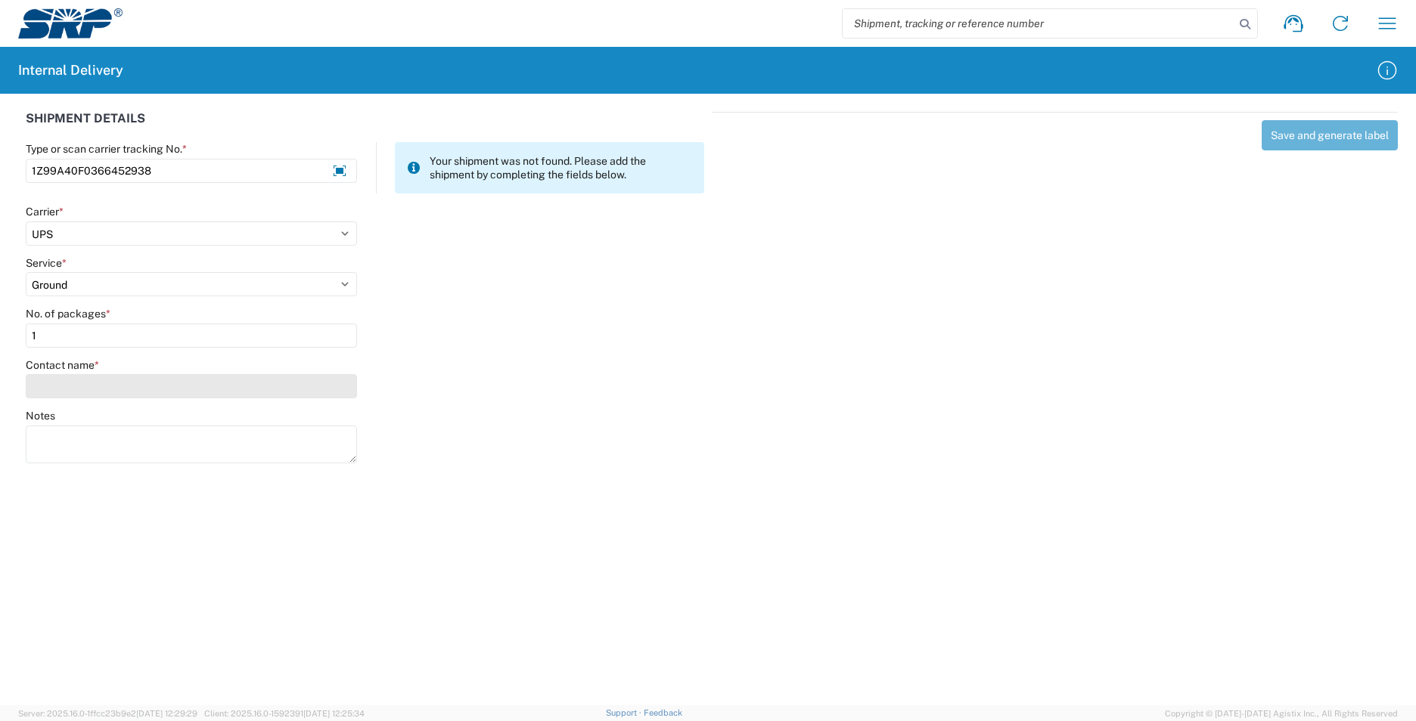
type input "1"
click at [67, 375] on input "Contact name *" at bounding box center [191, 386] width 331 height 24
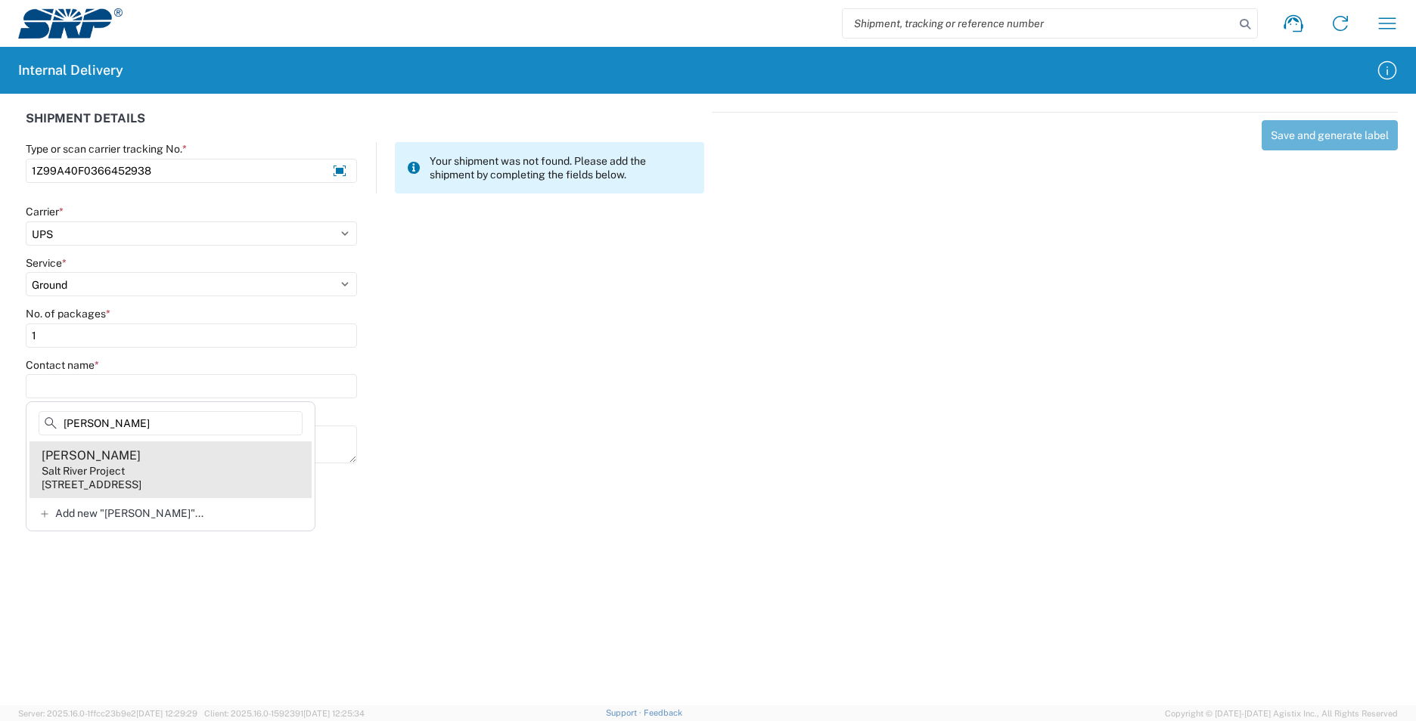
type input "ruth ann"
drag, startPoint x: 130, startPoint y: 461, endPoint x: 315, endPoint y: 414, distance: 190.4
click at [130, 461] on div "Ruth Ann Ullery" at bounding box center [91, 456] width 99 height 17
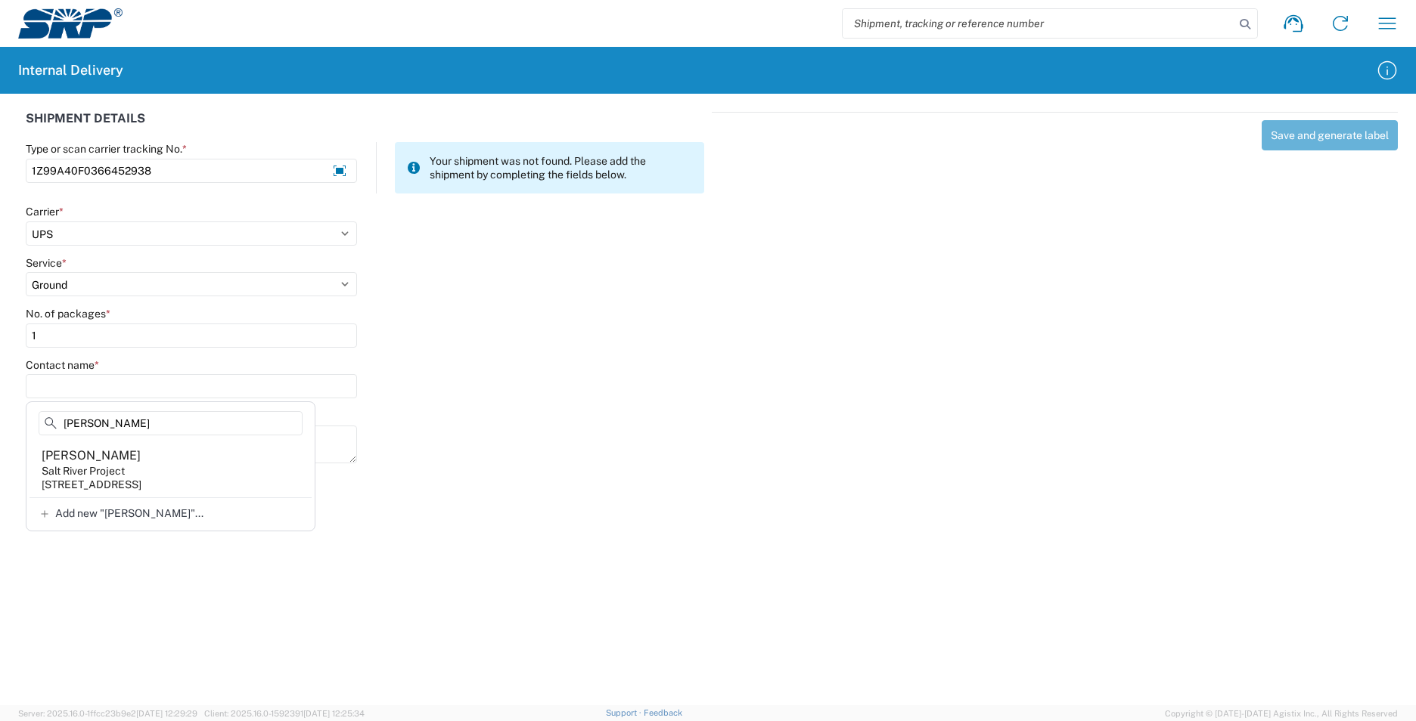
type input "Ruth Ann Ullery"
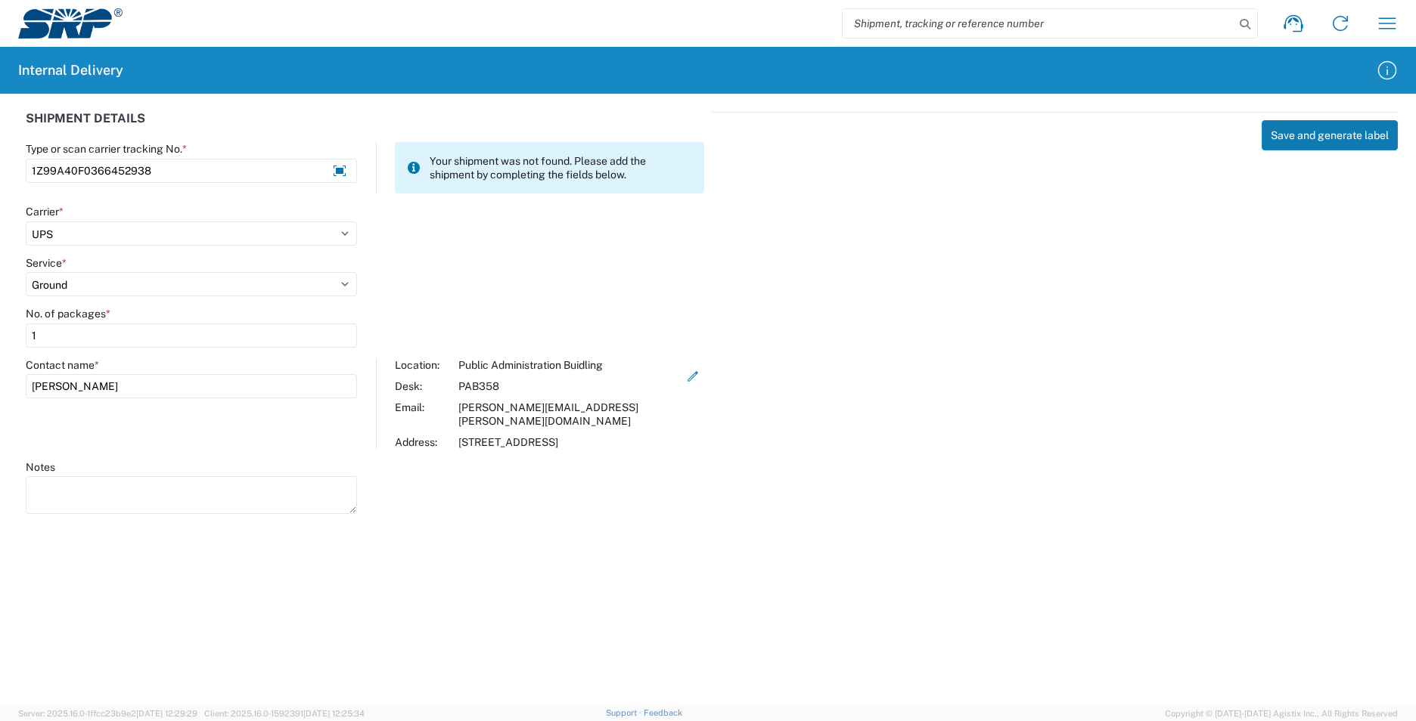
click at [1292, 143] on button "Save and generate label" at bounding box center [1329, 135] width 136 height 30
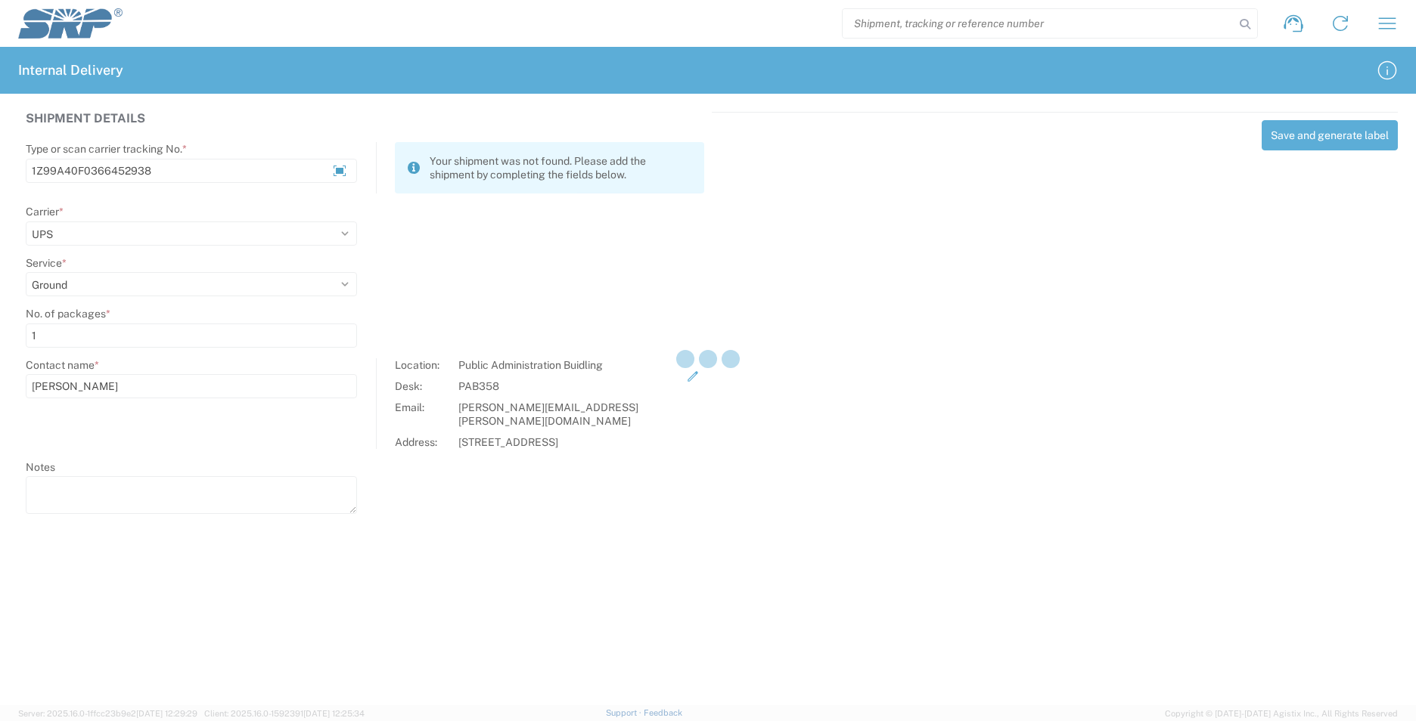
select select
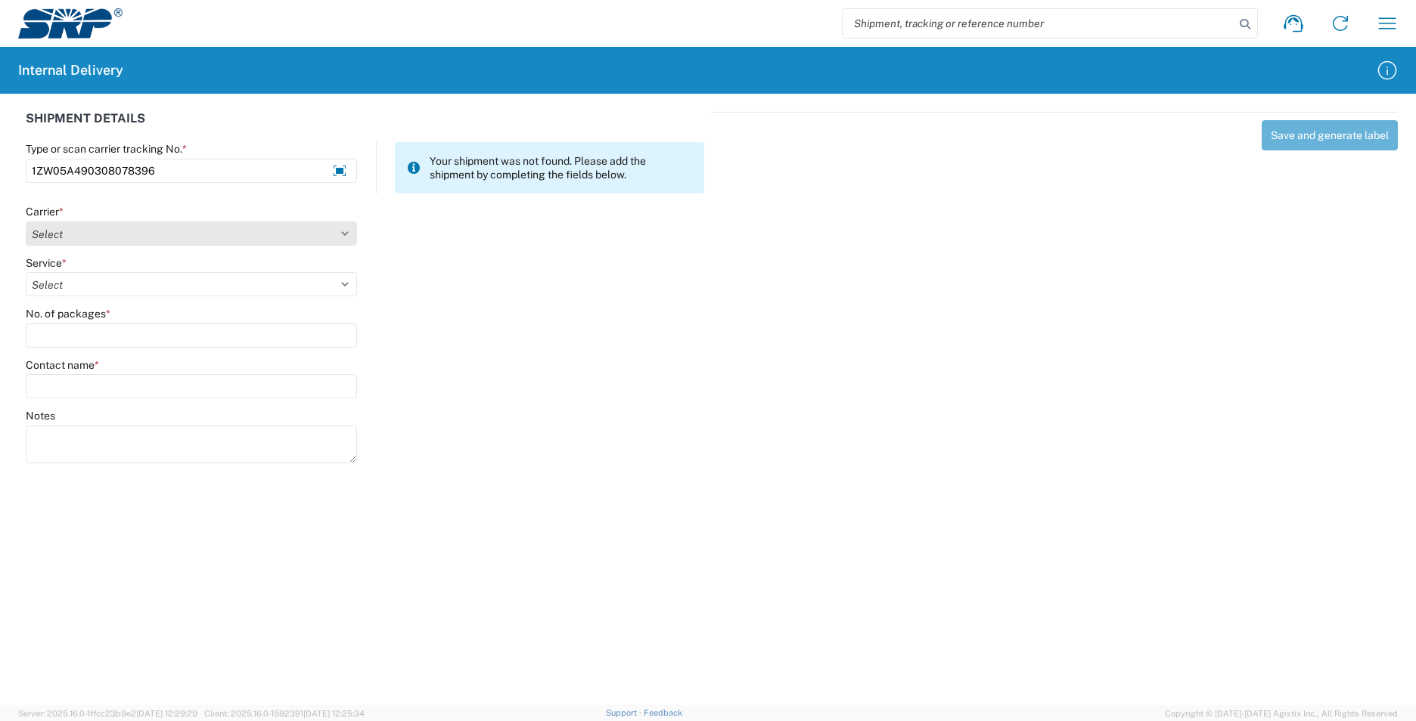
type input "1ZW05A490308078396"
click at [54, 231] on select "Select AcctPay Amazon Logistics ATI Trucking BC Dimerco Logistics Empire Southw…" at bounding box center [191, 234] width 331 height 24
select select "12"
click at [26, 222] on select "Select AcctPay Amazon Logistics ATI Trucking BC Dimerco Logistics Empire Southw…" at bounding box center [191, 234] width 331 height 24
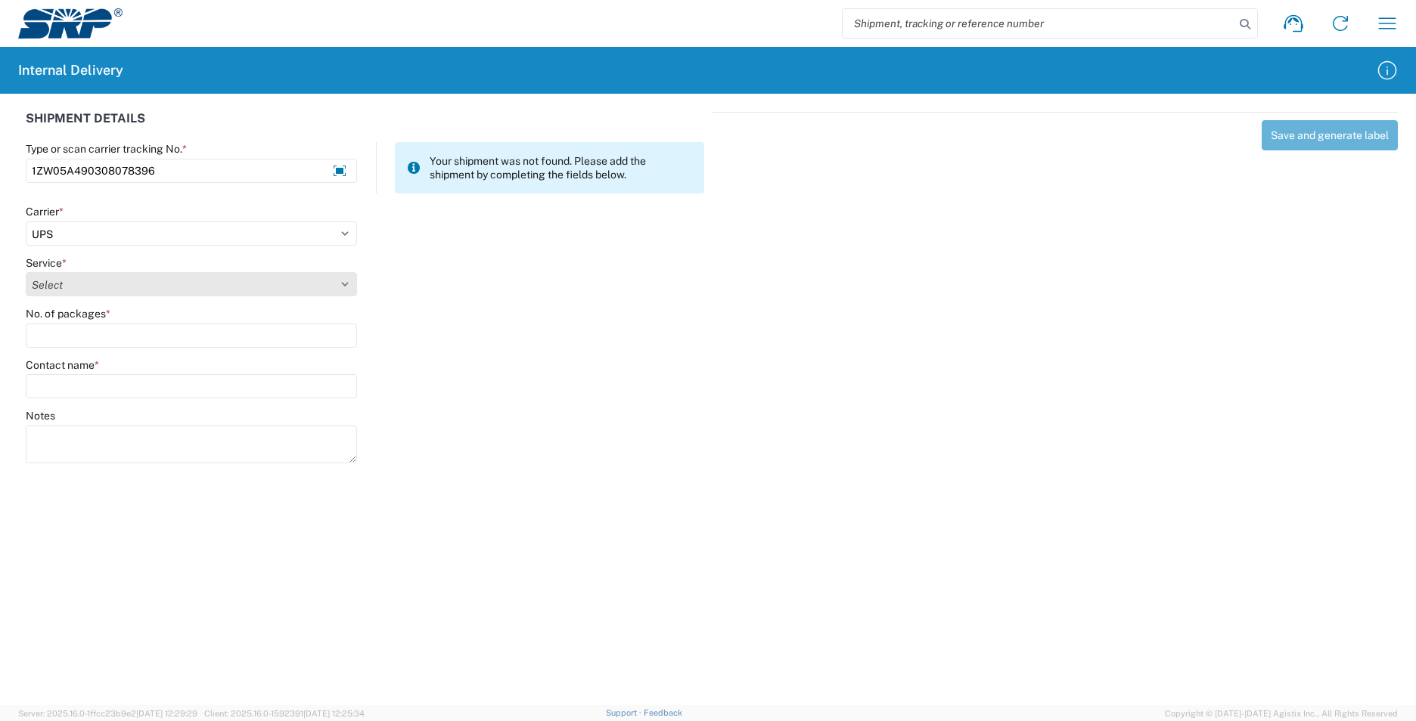
click at [75, 285] on select "Select 2nd Day Air 2nd Day Air A.M. 3 Day Select Basic BOUND PRINTED MATTER, UP…" at bounding box center [191, 284] width 331 height 24
select select "43"
click at [107, 284] on select "Select 2nd Day Air 2nd Day Air A.M. 3 Day Select Basic BOUND PRINTED MATTER, UP…" at bounding box center [191, 284] width 331 height 24
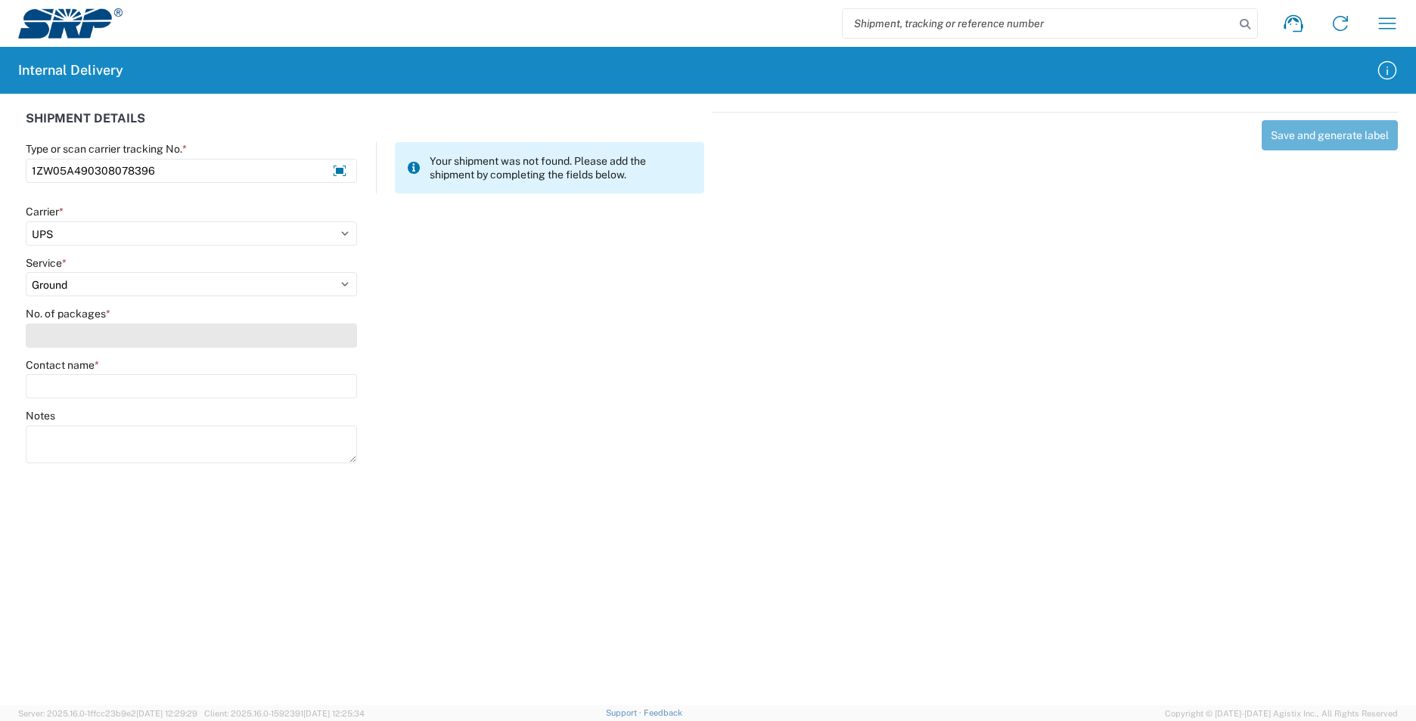
click at [86, 332] on input "No. of packages *" at bounding box center [191, 336] width 331 height 24
type input "2"
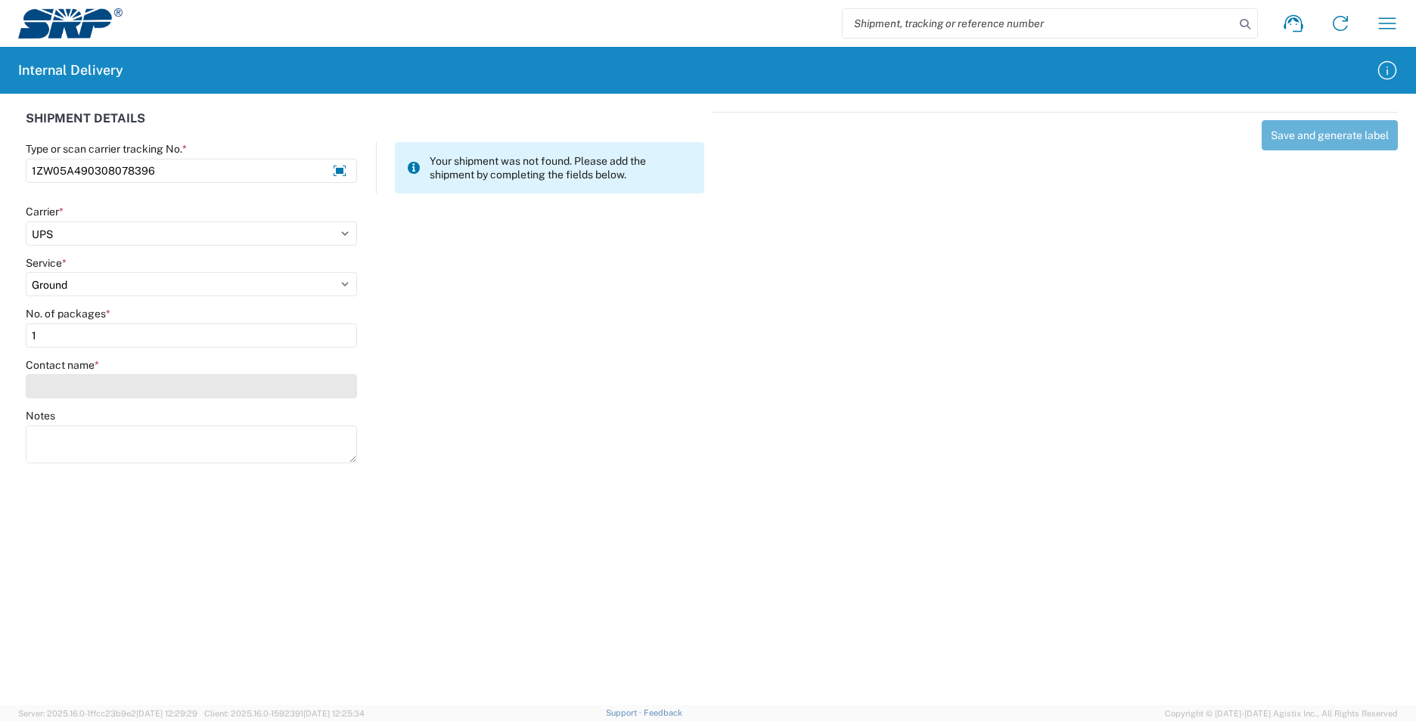
type input "1"
click at [64, 392] on input "Contact name *" at bounding box center [191, 386] width 331 height 24
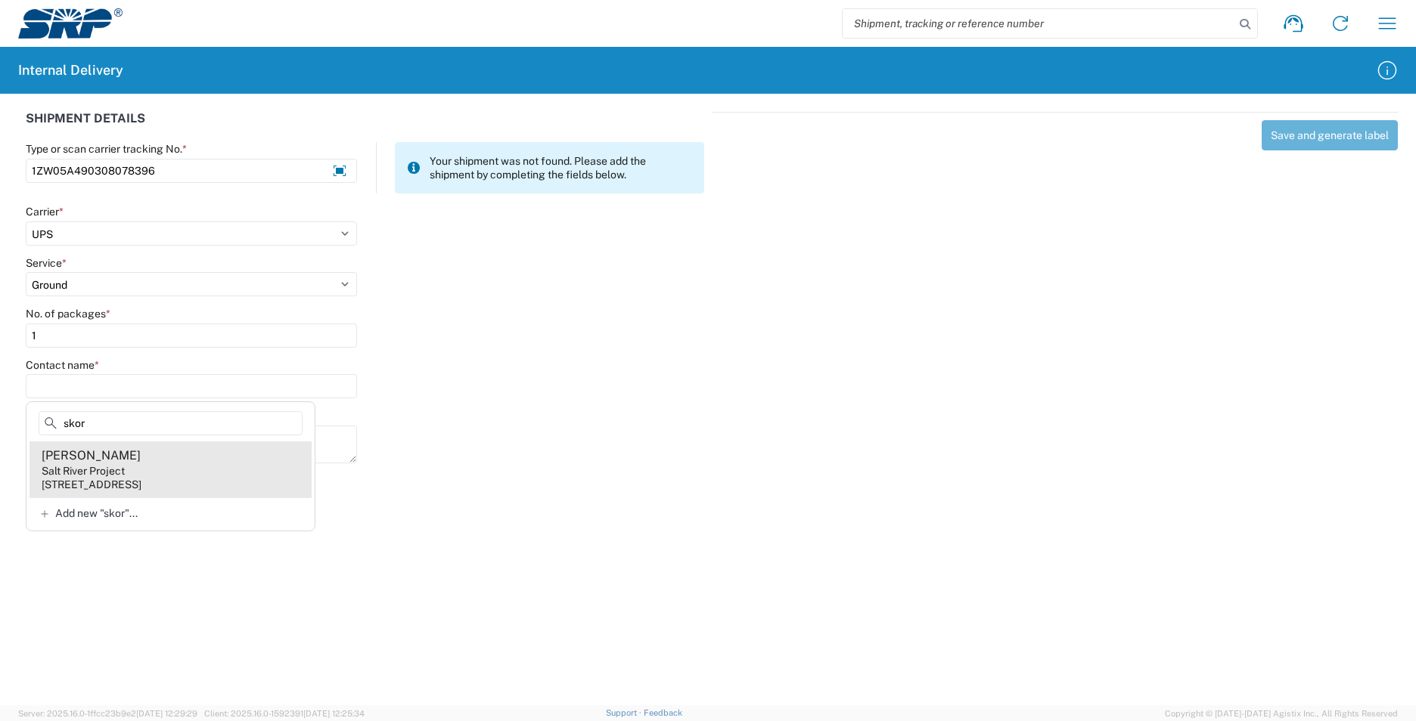
type input "skor"
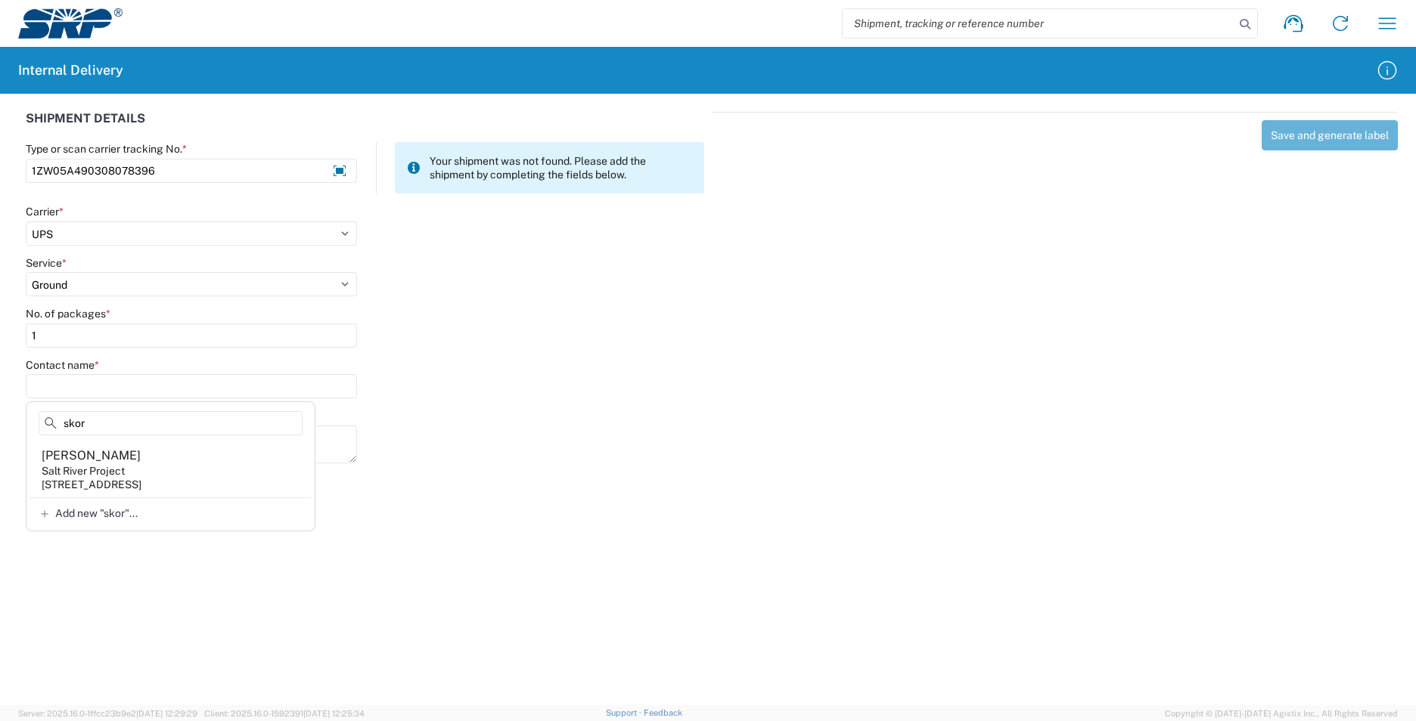
drag, startPoint x: 194, startPoint y: 461, endPoint x: 237, endPoint y: 419, distance: 59.9
click at [194, 461] on agx-address-suggestion-item "Jaime Skorick Salt River Project 1500 N Mill Ave, PAB4TE, Tempe, AZ, 85281, US" at bounding box center [170, 470] width 282 height 56
type input "Jaime Skorick"
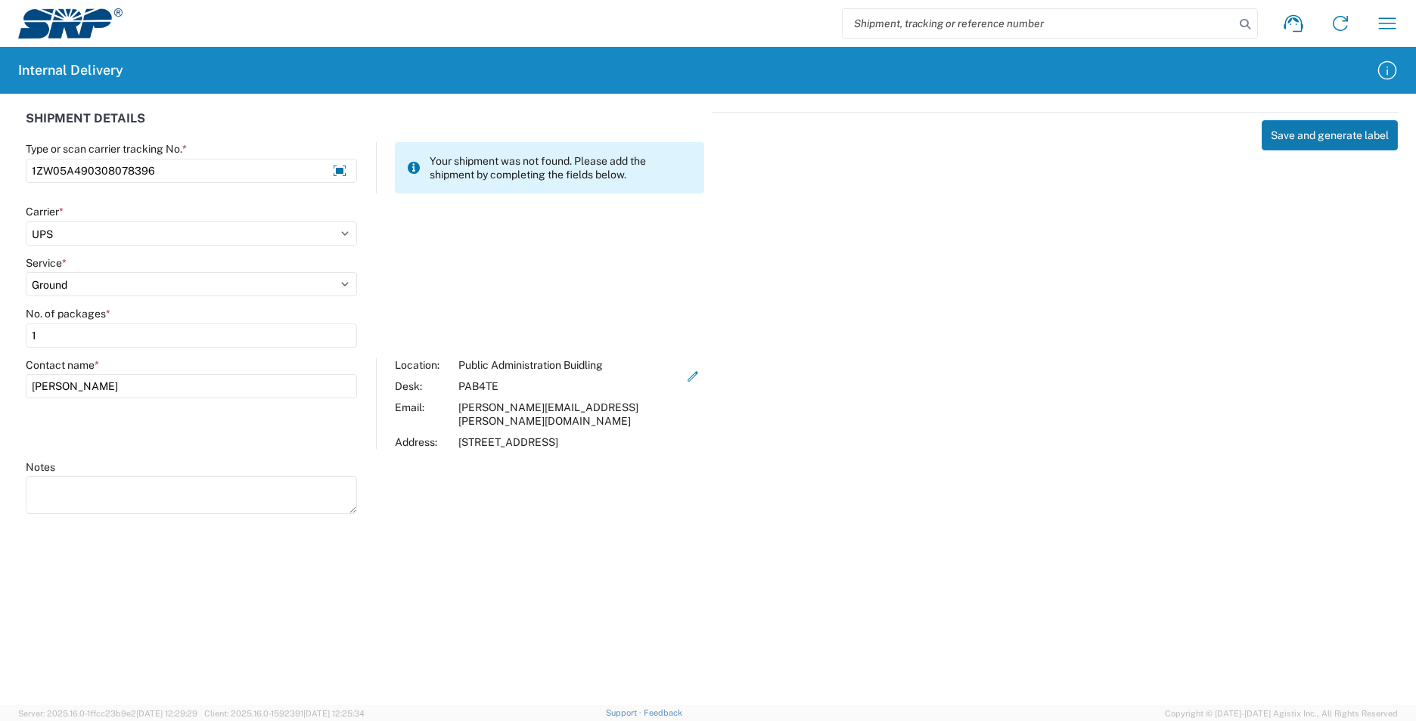
click at [1289, 127] on button "Save and generate label" at bounding box center [1329, 135] width 136 height 30
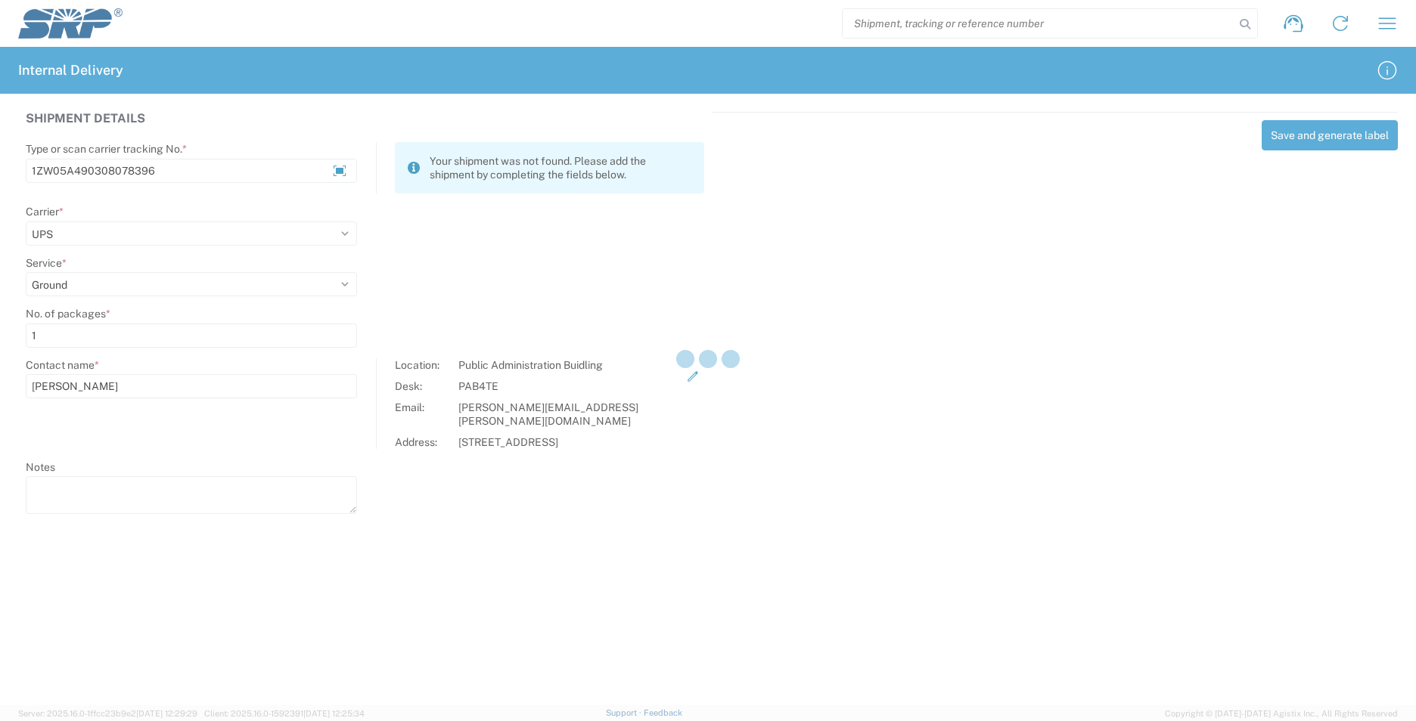
select select
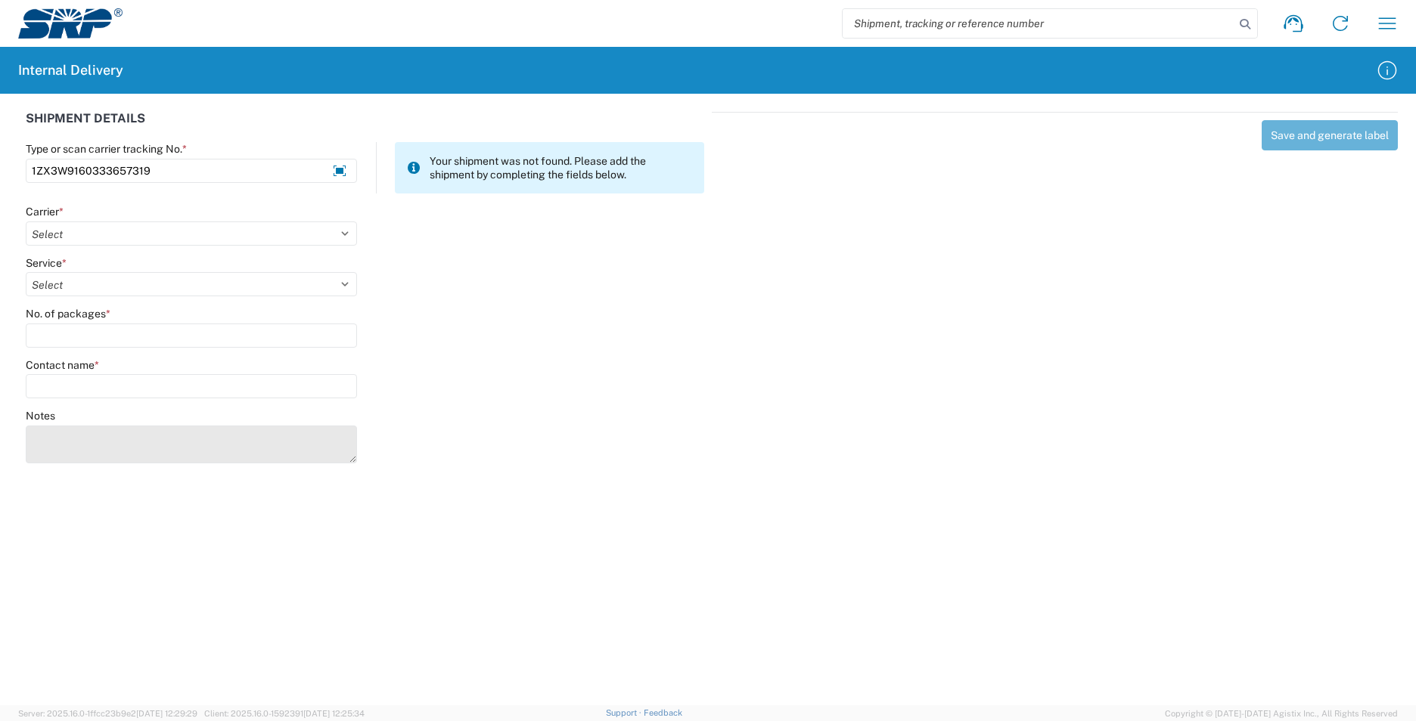
type input "1ZX3W9160333657319"
drag, startPoint x: 95, startPoint y: 436, endPoint x: 83, endPoint y: 433, distance: 12.7
click at [95, 436] on textarea "Notes" at bounding box center [191, 445] width 331 height 38
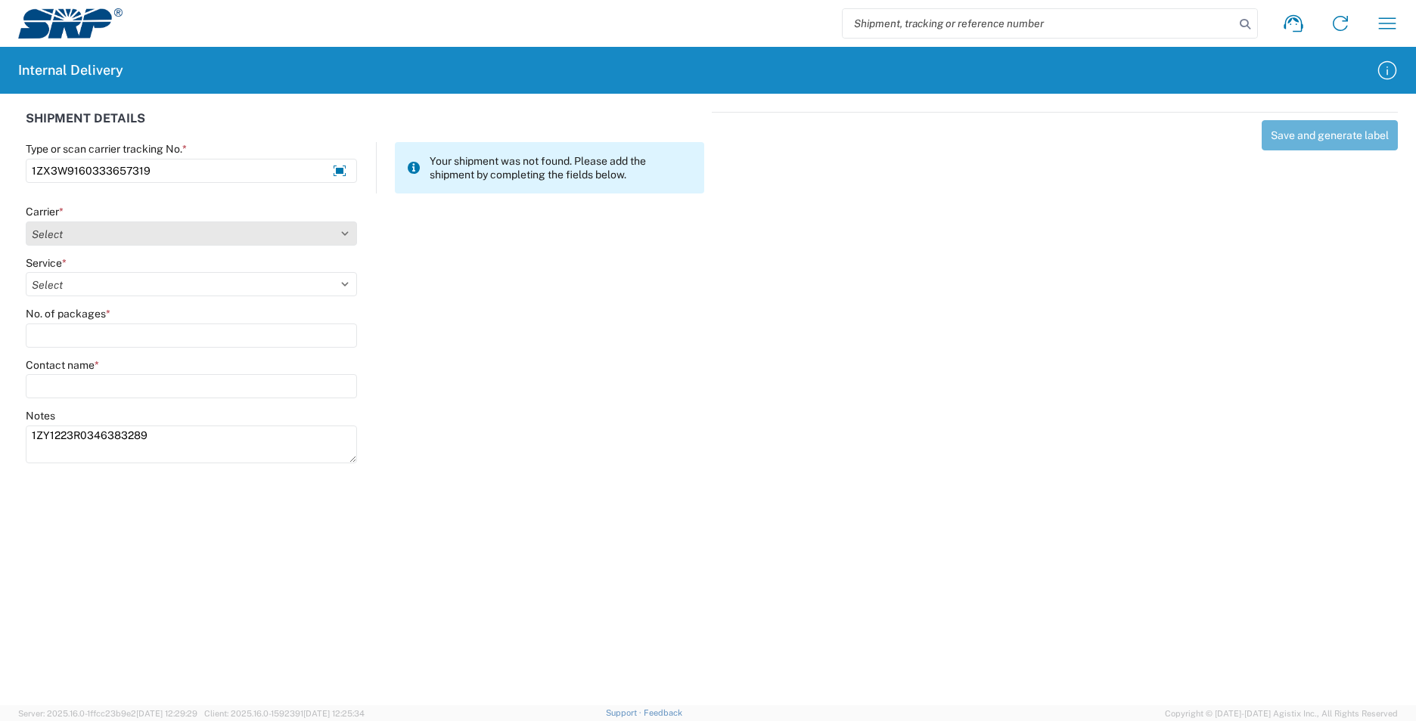
type textarea "1ZY1223R0346383289"
click at [82, 242] on select "Select AcctPay Amazon Logistics ATI Trucking BC Dimerco Logistics Empire Southw…" at bounding box center [191, 234] width 331 height 24
select select "12"
click at [26, 222] on select "Select AcctPay Amazon Logistics ATI Trucking BC Dimerco Logistics Empire Southw…" at bounding box center [191, 234] width 331 height 24
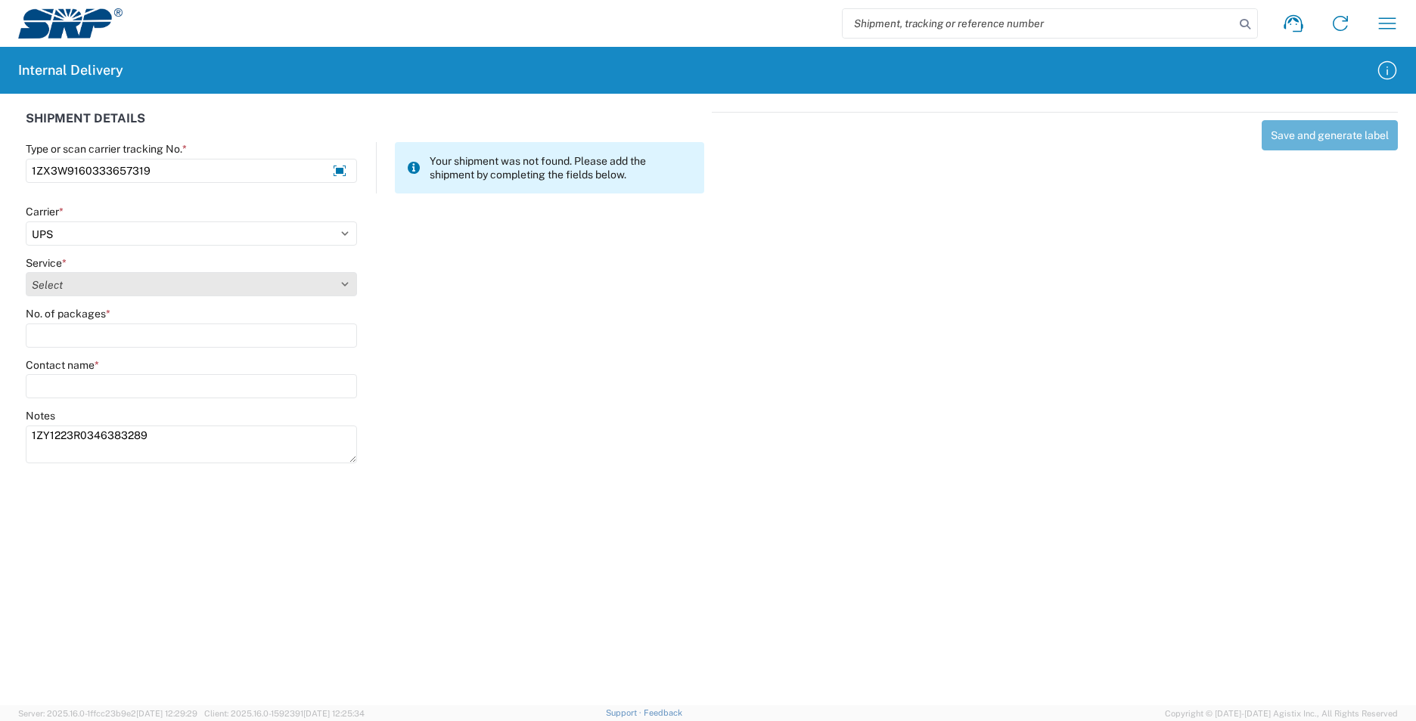
click at [48, 290] on select "Select 2nd Day Air 2nd Day Air A.M. 3 Day Select Basic BOUND PRINTED MATTER, UP…" at bounding box center [191, 284] width 331 height 24
select select "43"
click at [45, 290] on select "Select 2nd Day Air 2nd Day Air A.M. 3 Day Select Basic BOUND PRINTED MATTER, UP…" at bounding box center [191, 284] width 331 height 24
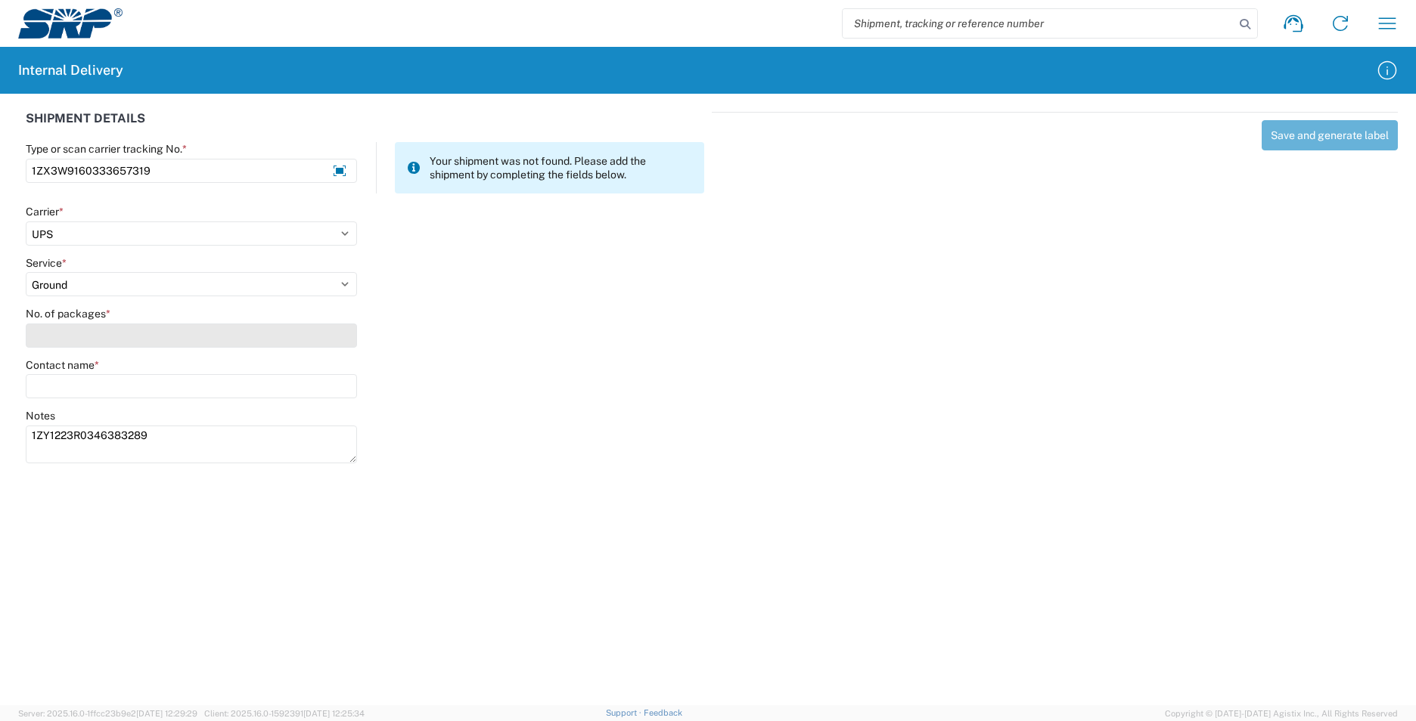
click at [44, 338] on input "No. of packages *" at bounding box center [191, 336] width 331 height 24
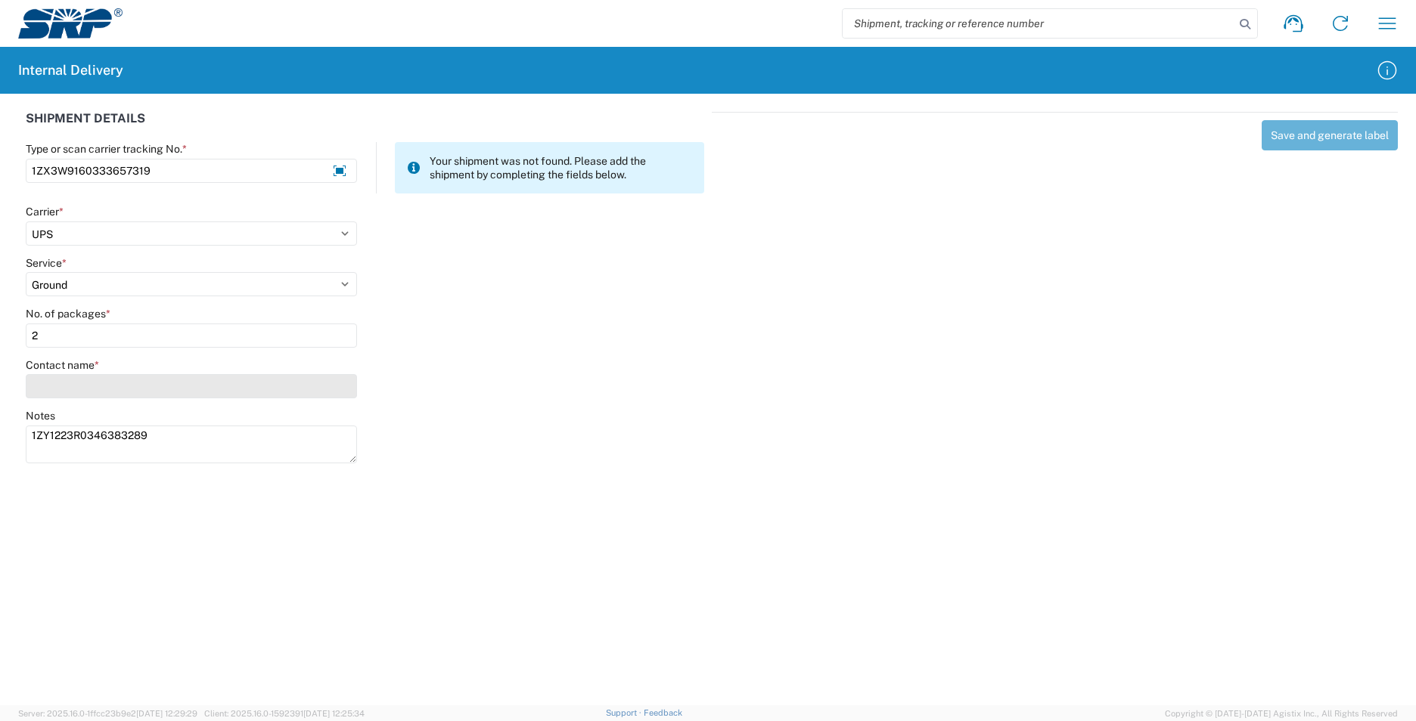
type input "2"
click at [54, 391] on input "Contact name *" at bounding box center [191, 386] width 331 height 24
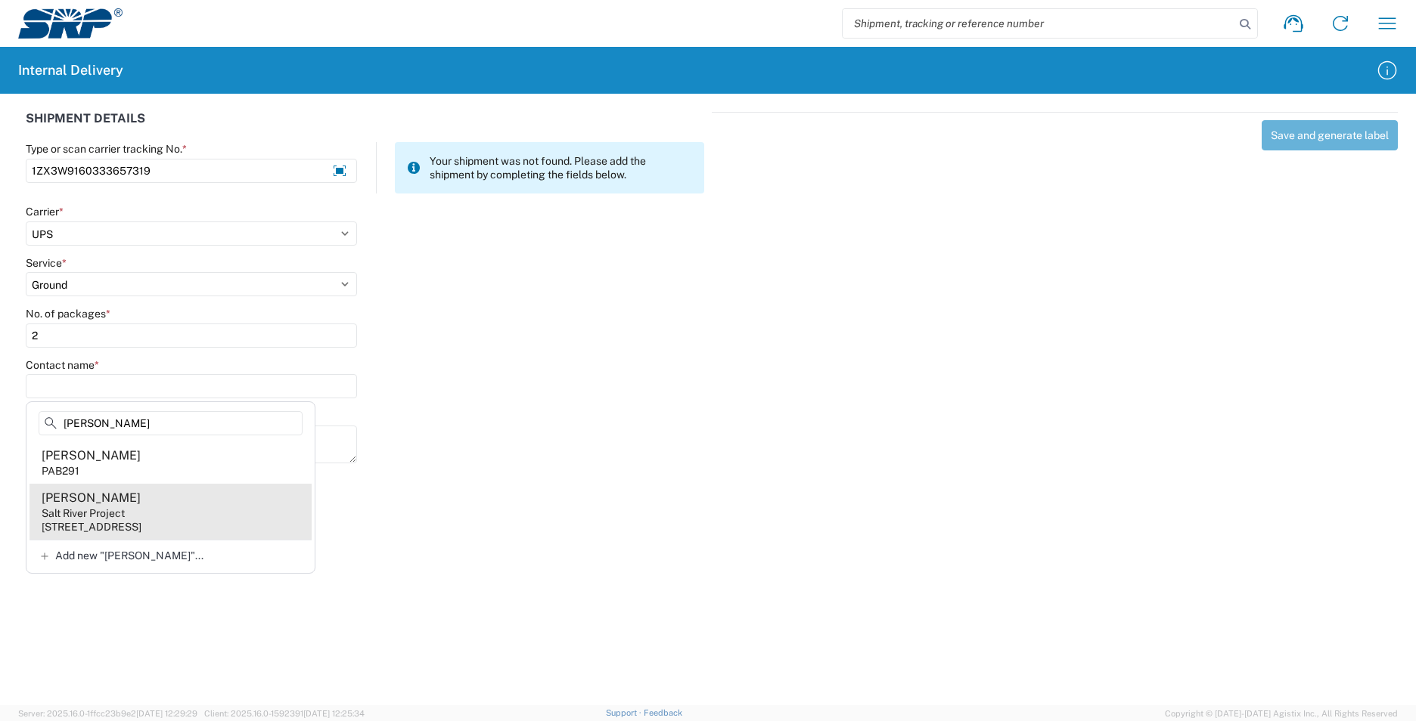
type input "maynez"
click at [239, 501] on agx-address-suggestion-item "Analy Maynez Salt River Project 1500 N Mill Ave, PAB291, Tempe, AZ, 85281, US" at bounding box center [170, 512] width 282 height 56
type input "Analy Maynez"
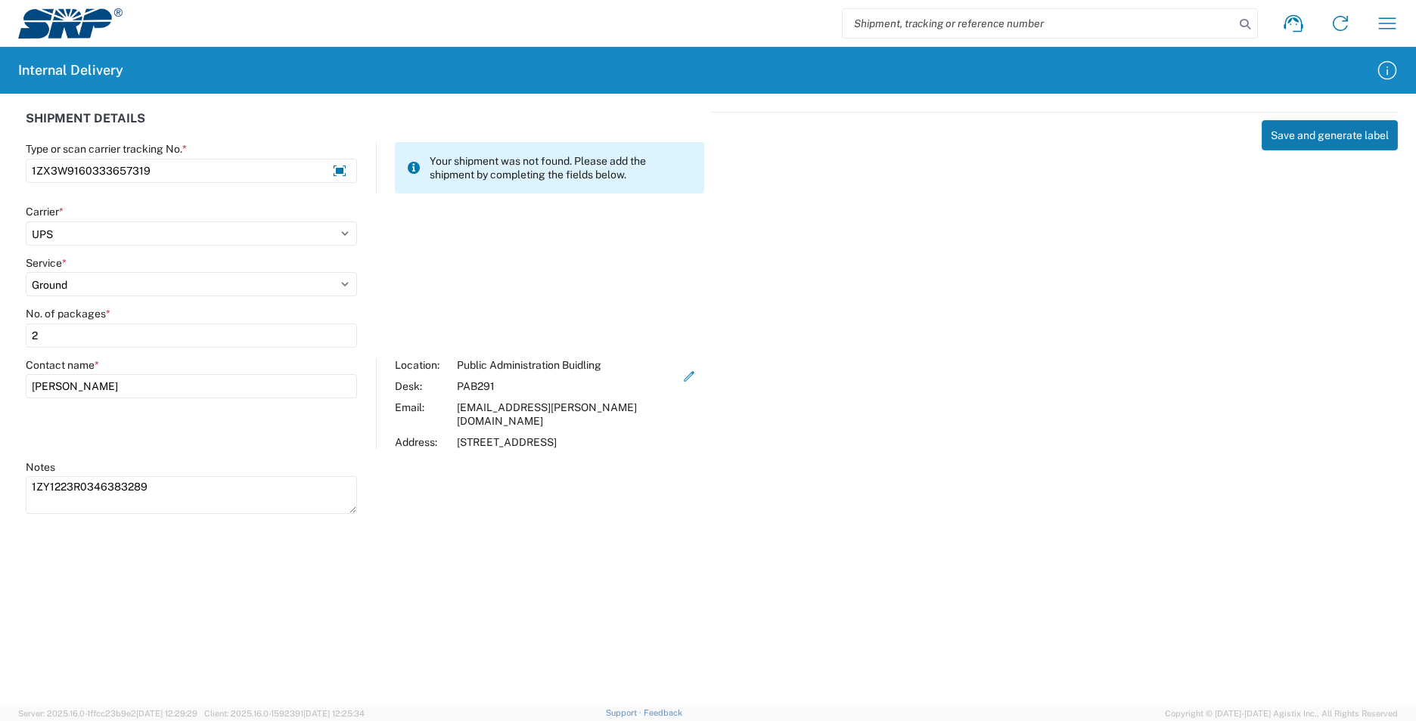
click at [1285, 132] on button "Save and generate label" at bounding box center [1329, 135] width 136 height 30
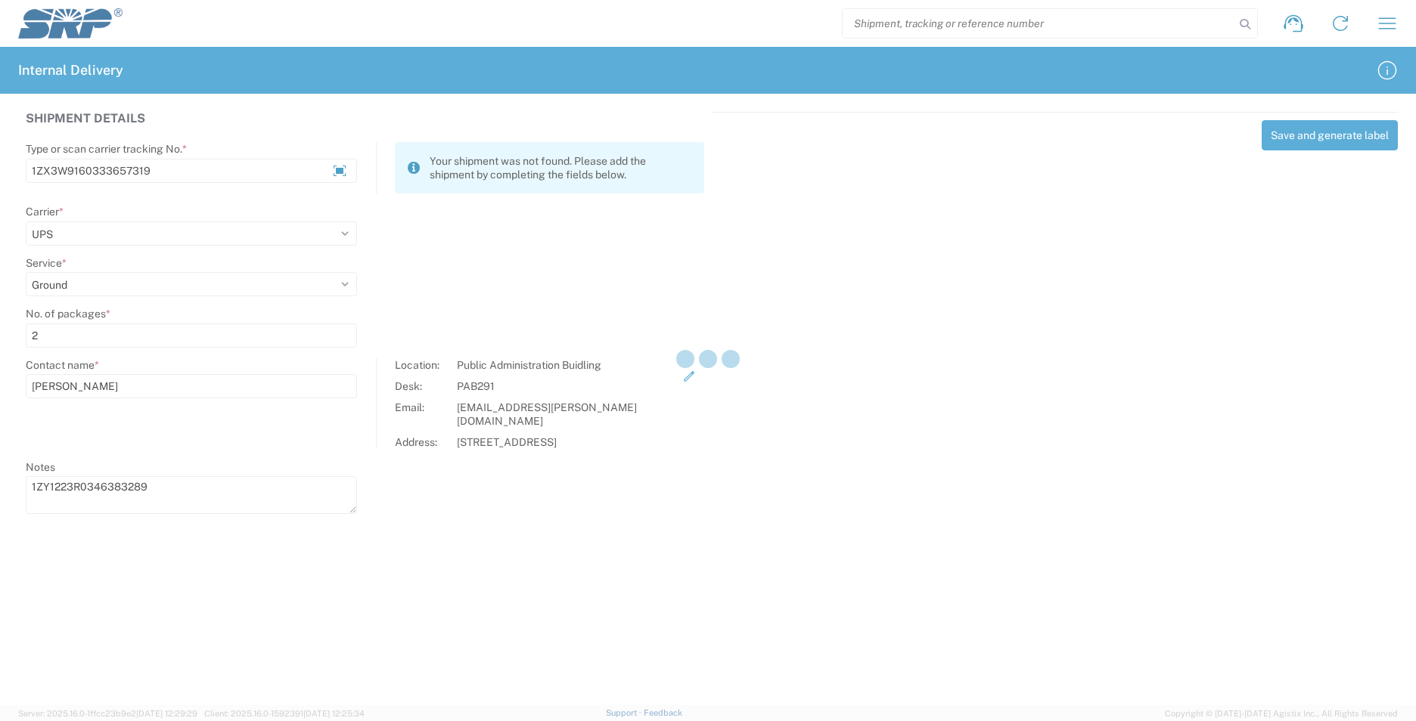
select select
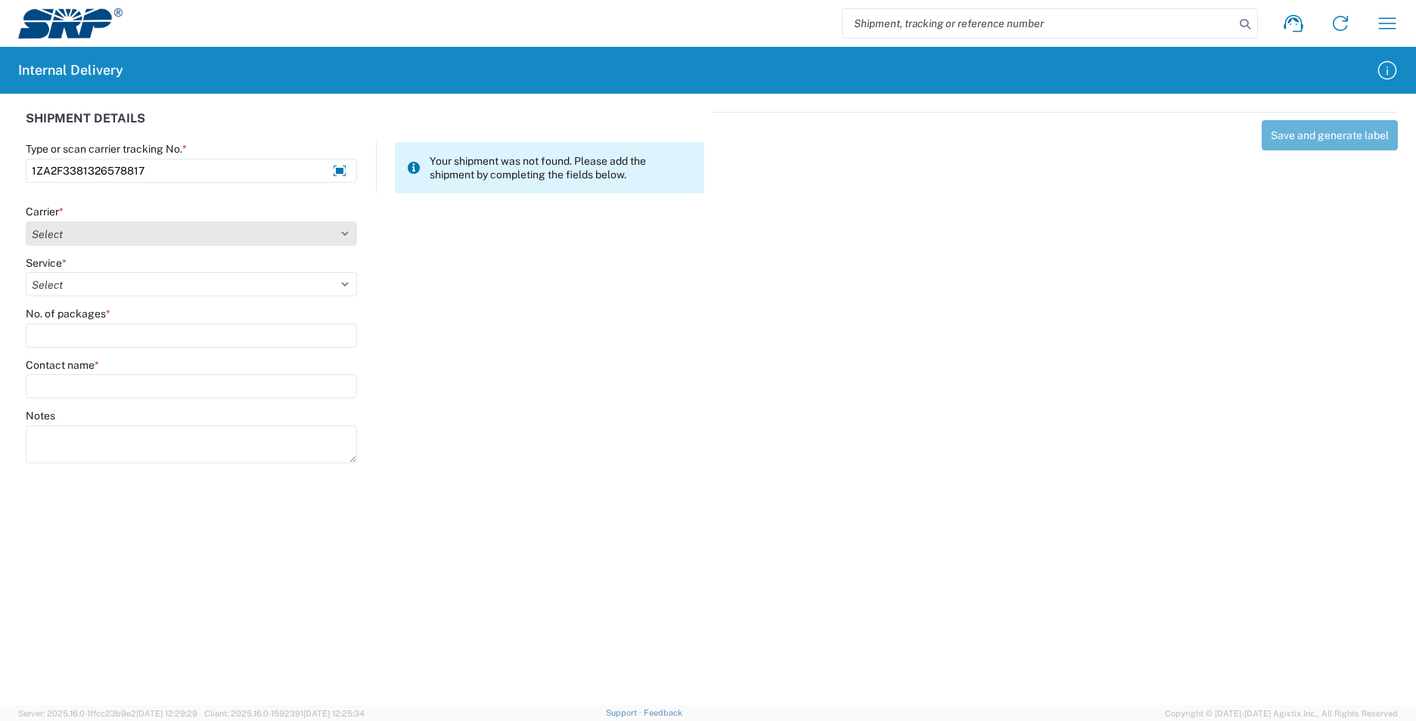
type input "1ZA2F3381326578817"
click at [114, 234] on select "Select AcctPay Amazon Logistics ATI Trucking BC Dimerco Logistics Empire Southw…" at bounding box center [191, 234] width 331 height 24
select select "12"
click at [26, 222] on select "Select AcctPay Amazon Logistics ATI Trucking BC Dimerco Logistics Empire Southw…" at bounding box center [191, 234] width 331 height 24
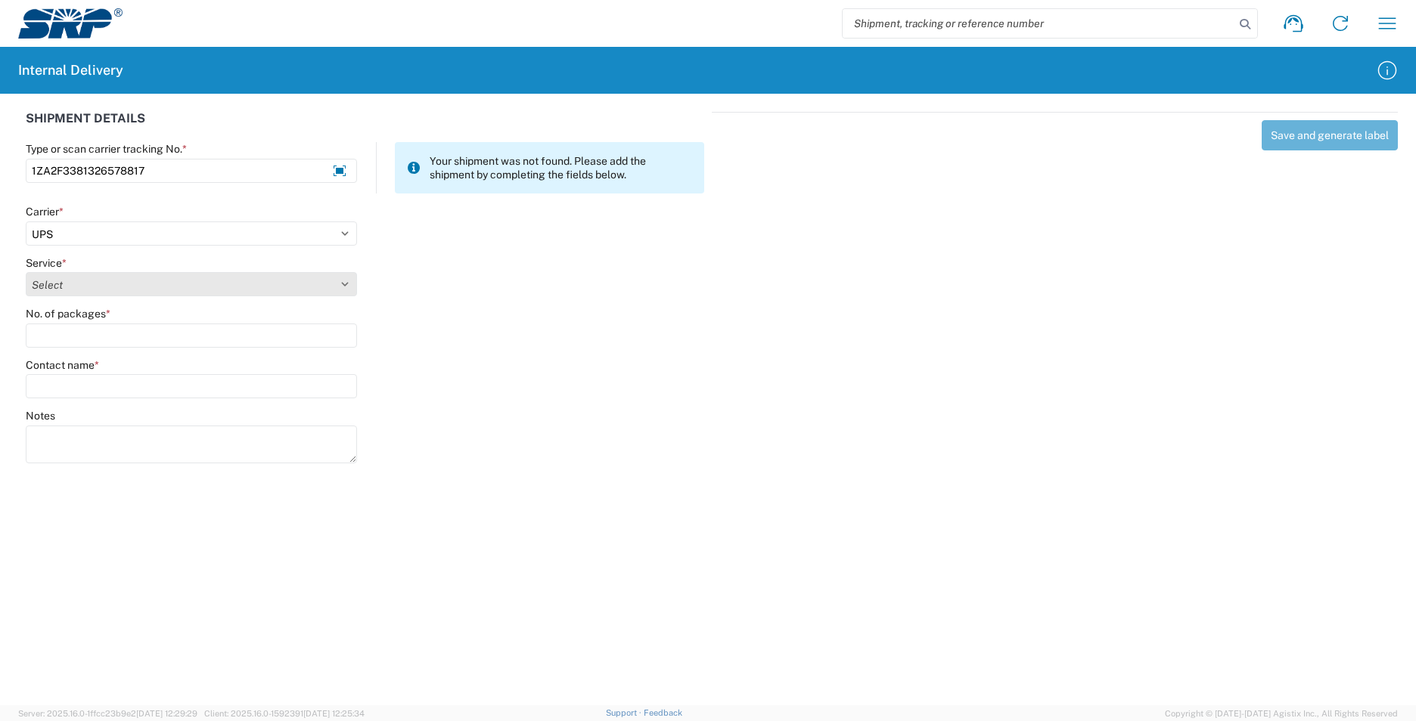
click at [54, 285] on select "Select 2nd Day Air 2nd Day Air A.M. 3 Day Select Basic BOUND PRINTED MATTER, UP…" at bounding box center [191, 284] width 331 height 24
select select "43"
click at [52, 284] on select "Select 2nd Day Air 2nd Day Air A.M. 3 Day Select Basic BOUND PRINTED MATTER, UP…" at bounding box center [191, 284] width 331 height 24
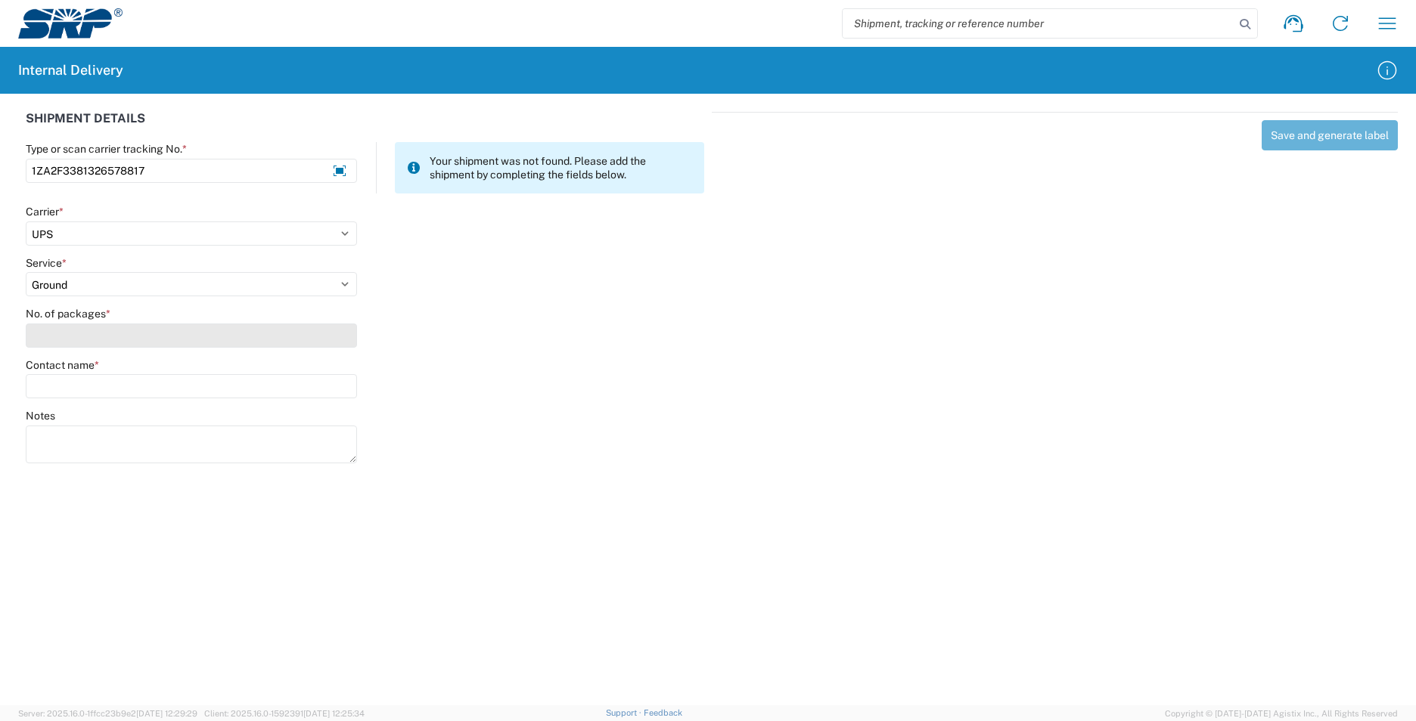
click at [58, 338] on input "No. of packages *" at bounding box center [191, 336] width 331 height 24
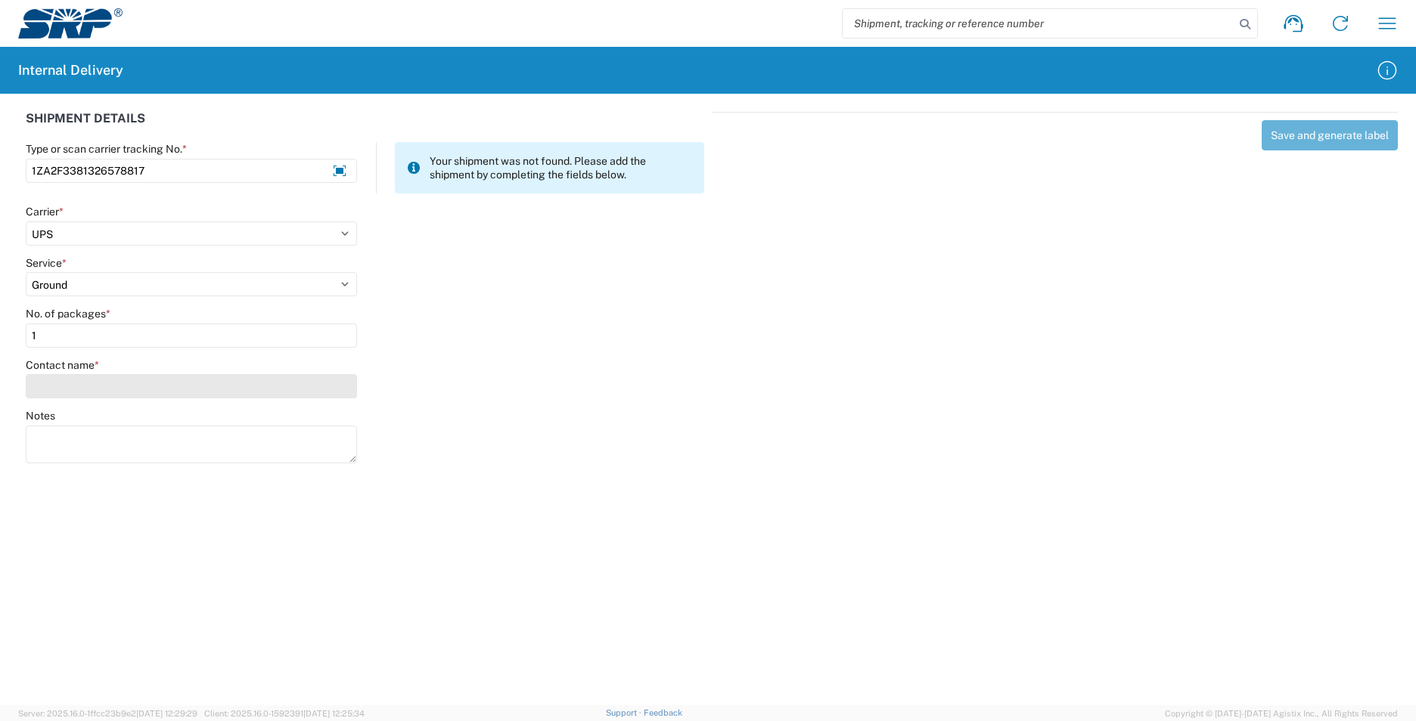
type input "1"
click at [88, 389] on input "Contact name *" at bounding box center [191, 386] width 331 height 24
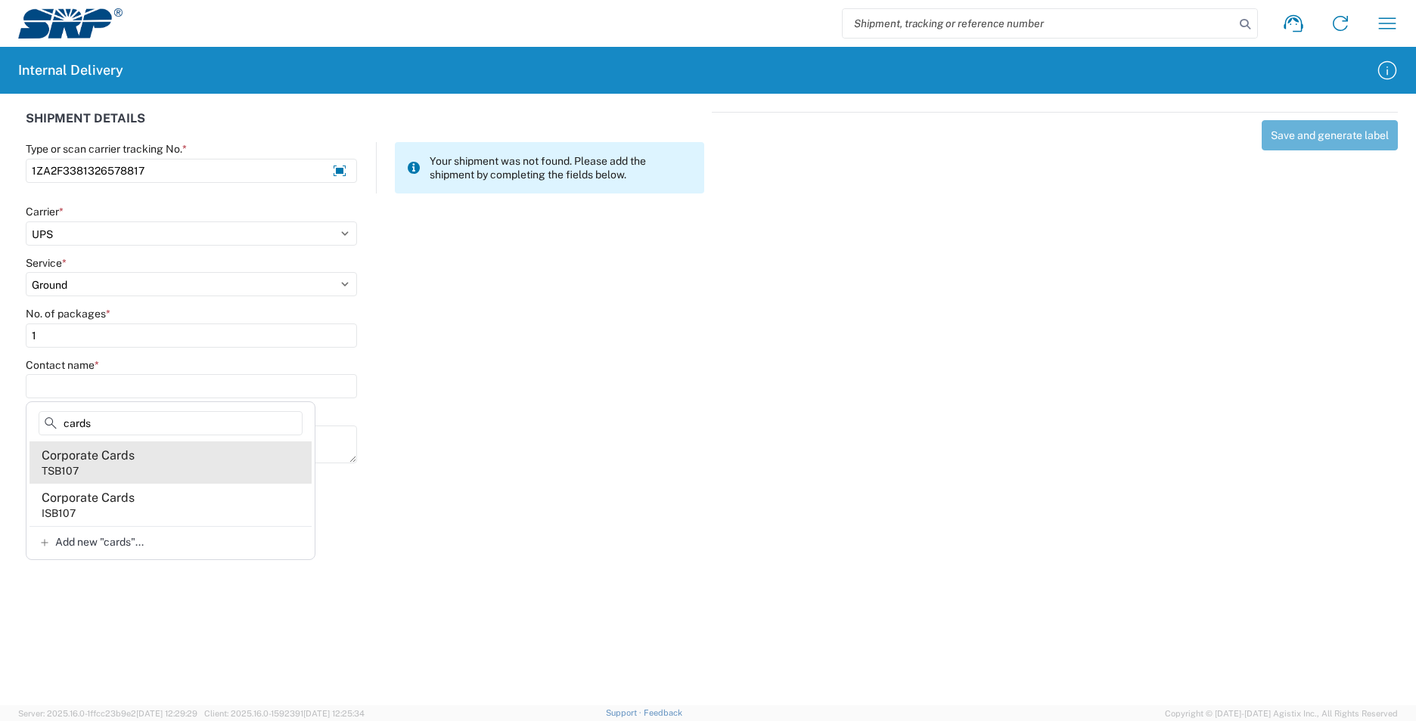
type input "cards"
drag, startPoint x: 129, startPoint y: 464, endPoint x: 245, endPoint y: 415, distance: 125.7
click at [132, 461] on agx-address-suggestion-item "Corporate Cards TSB107" at bounding box center [170, 463] width 282 height 42
type input "Corporate Cards"
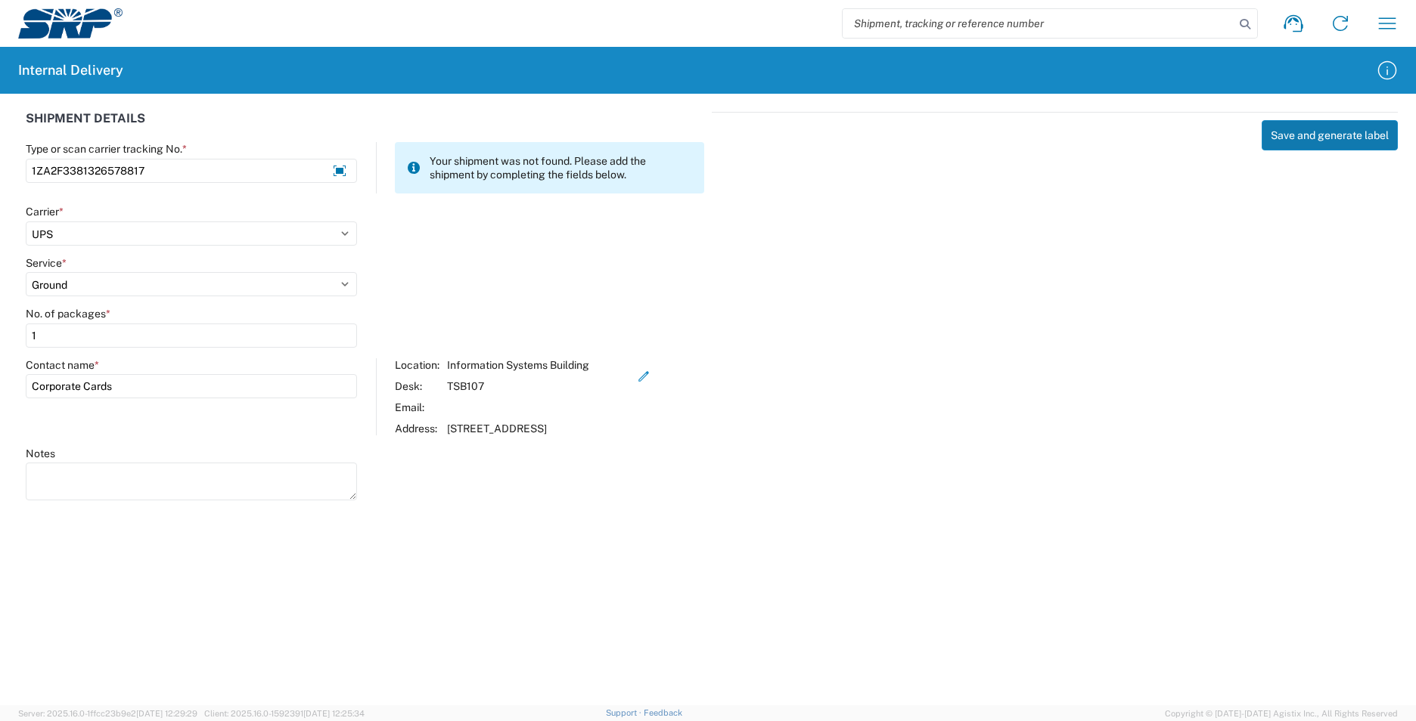
click at [1323, 140] on button "Save and generate label" at bounding box center [1329, 135] width 136 height 30
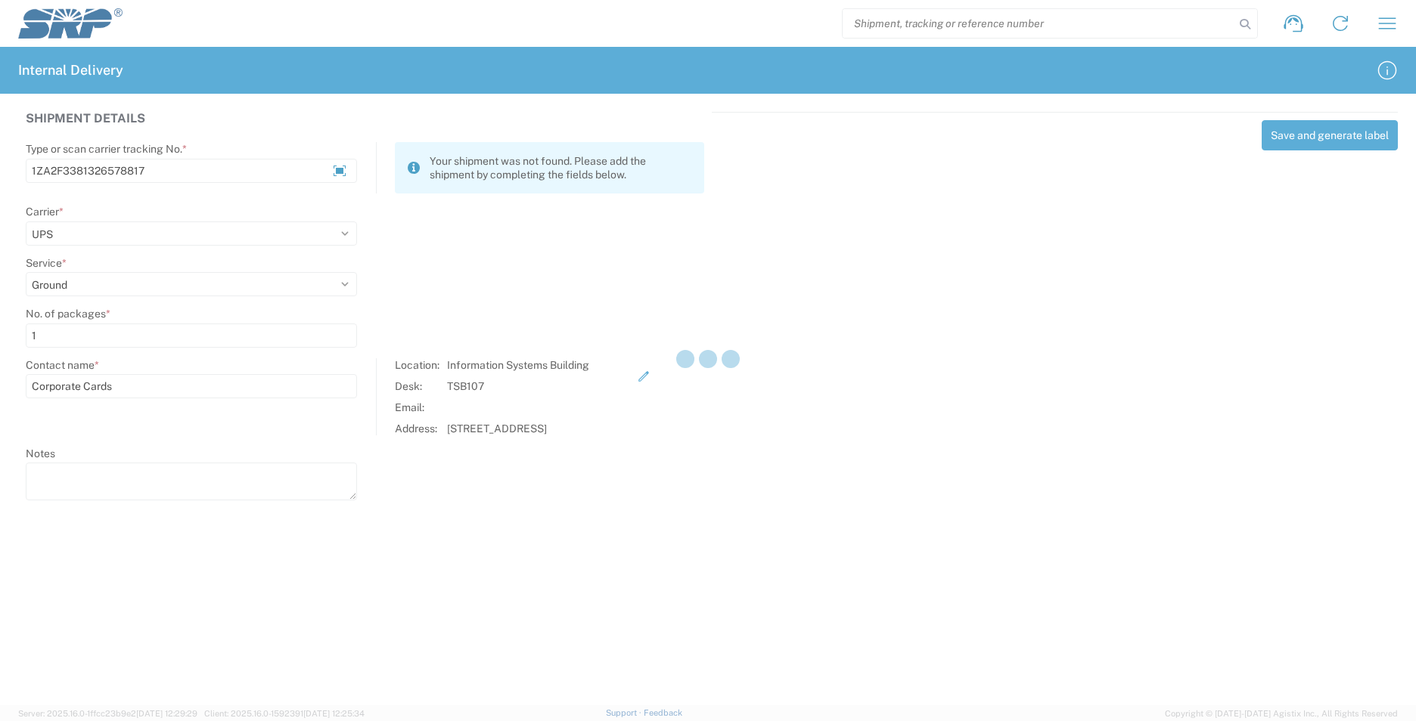
select select
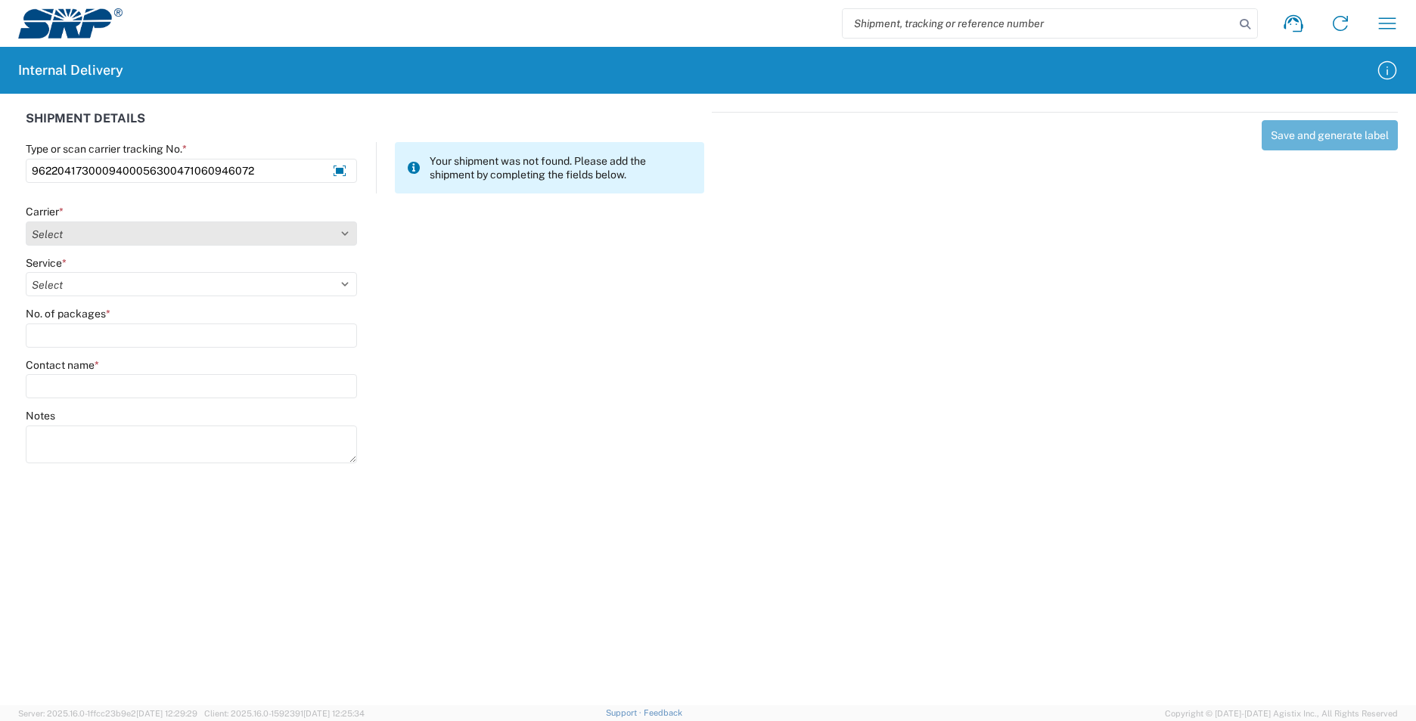
type input "9622041730009400056300471060946072"
click at [59, 228] on select "Select AcctPay Amazon Logistics ATI Trucking BC Dimerco Logistics Empire Southw…" at bounding box center [191, 234] width 331 height 24
select select "12"
click at [26, 222] on select "Select AcctPay Amazon Logistics ATI Trucking BC Dimerco Logistics Empire Southw…" at bounding box center [191, 234] width 331 height 24
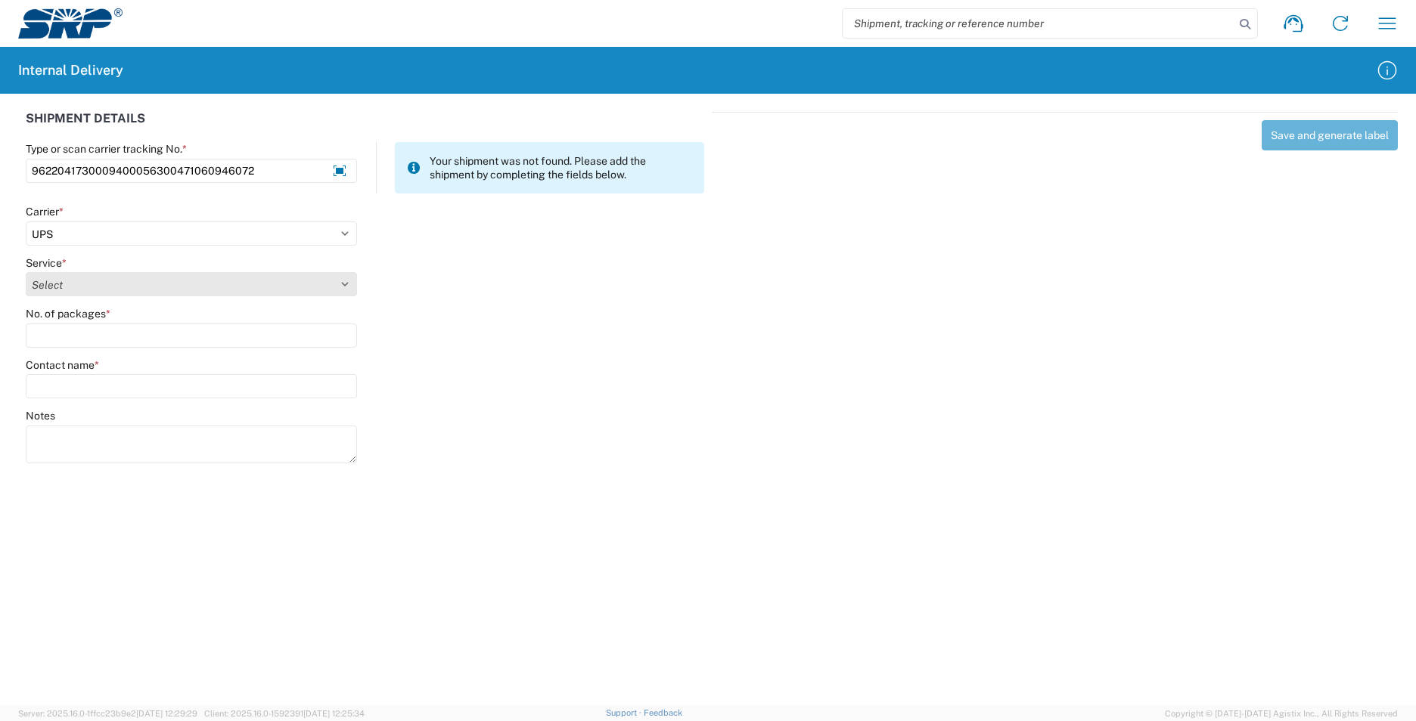
click at [53, 282] on select "Select 2nd Day Air 2nd Day Air A.M. 3 Day Select Basic BOUND PRINTED MATTER, UP…" at bounding box center [191, 284] width 331 height 24
select select "43"
click at [52, 281] on select "Select 2nd Day Air 2nd Day Air A.M. 3 Day Select Basic BOUND PRINTED MATTER, UP…" at bounding box center [191, 284] width 331 height 24
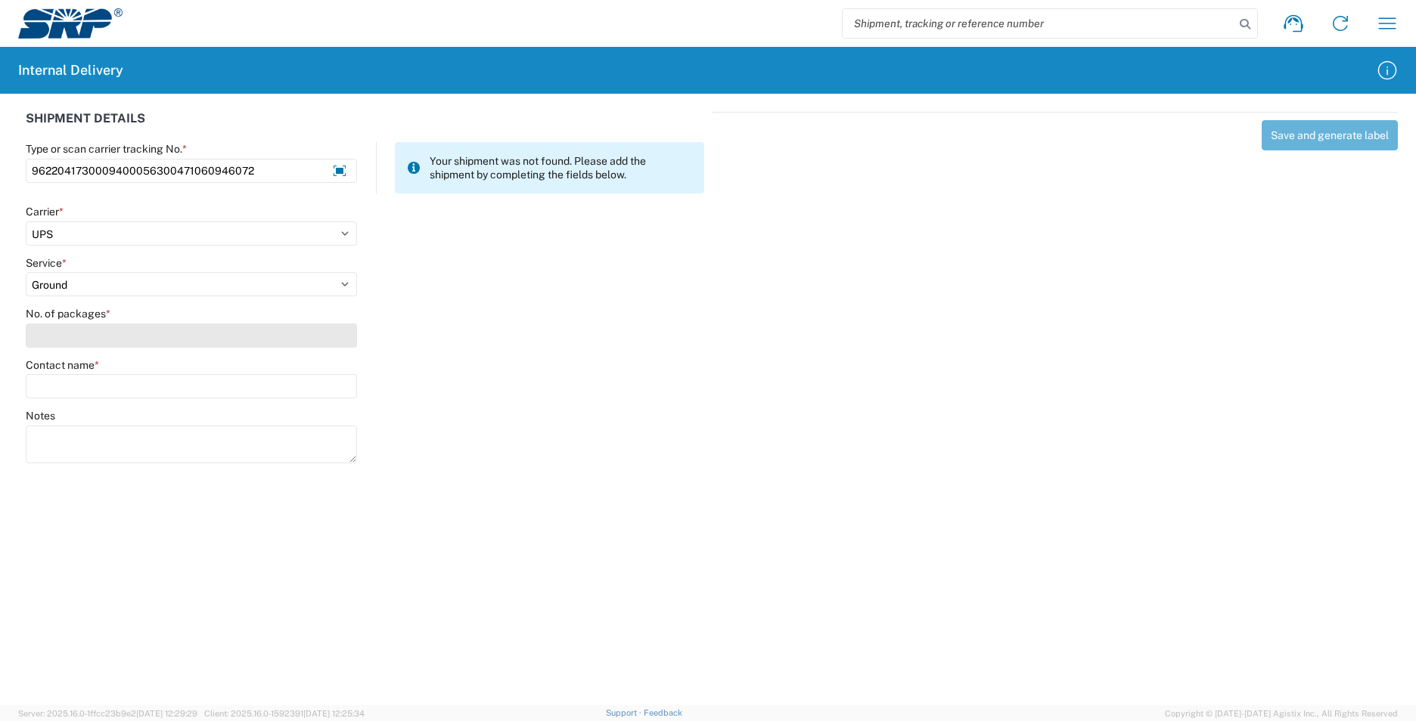
click at [57, 341] on input "No. of packages *" at bounding box center [191, 336] width 331 height 24
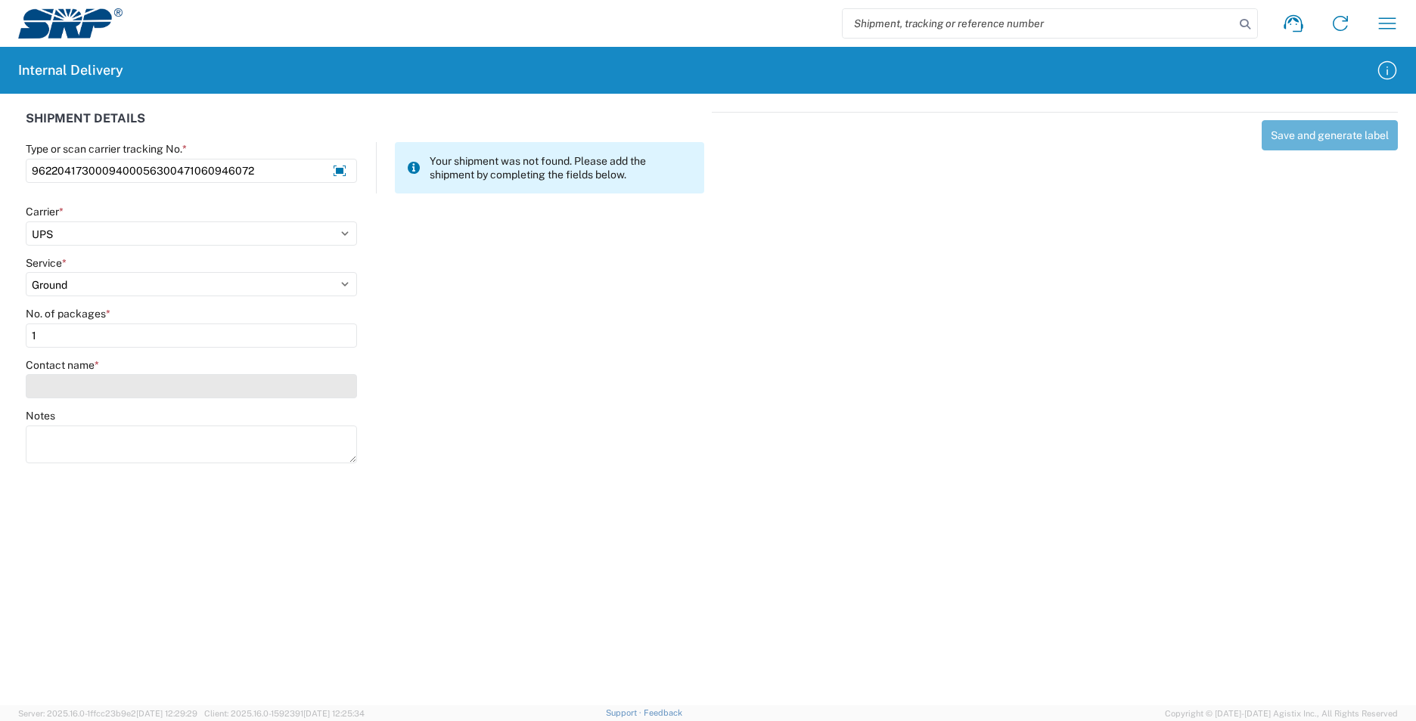
type input "1"
click at [70, 392] on input "Contact name *" at bounding box center [191, 386] width 331 height 24
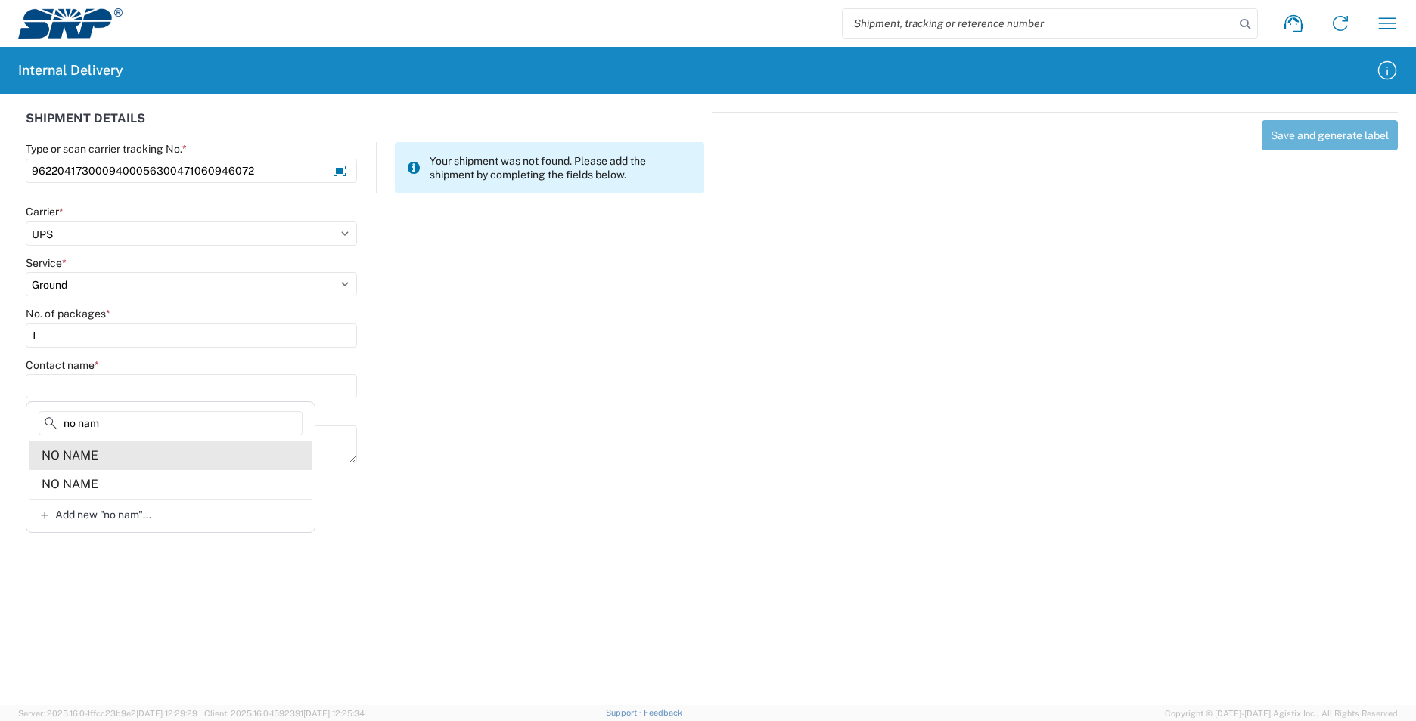
type input "no nam"
click at [178, 462] on agx-address-suggestion-item "NO NAME" at bounding box center [170, 456] width 282 height 29
type input "NO NAME"
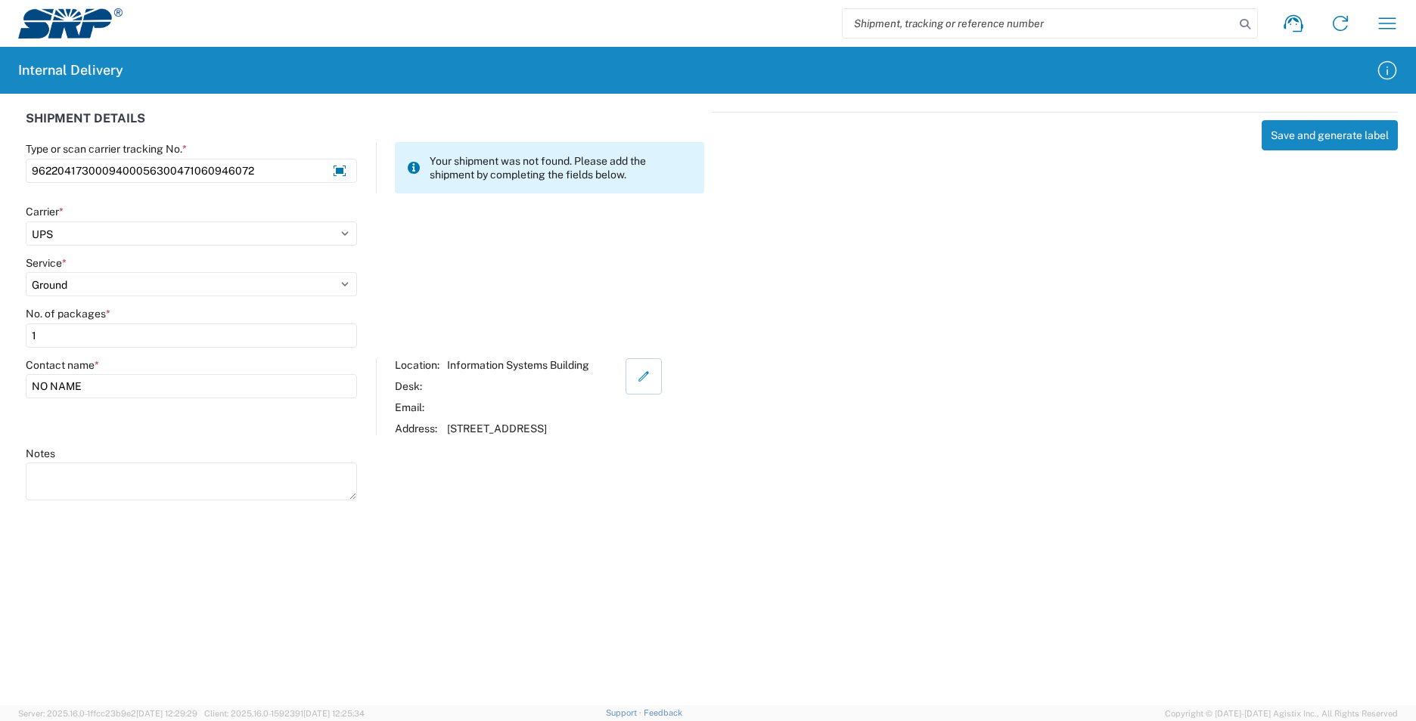
click at [650, 383] on icon "button" at bounding box center [644, 377] width 14 height 14
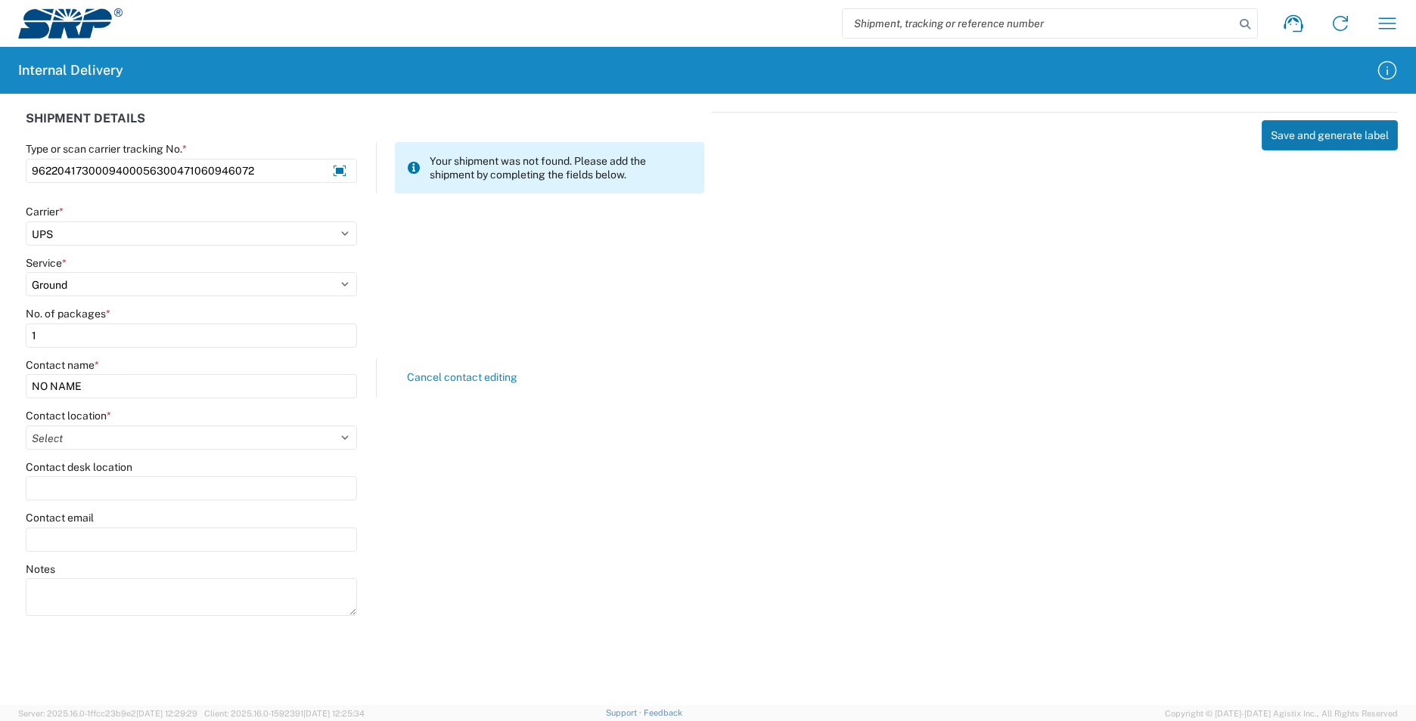
click at [1294, 136] on button "Save and generate label" at bounding box center [1329, 135] width 136 height 30
select select
